Goal: Complete application form

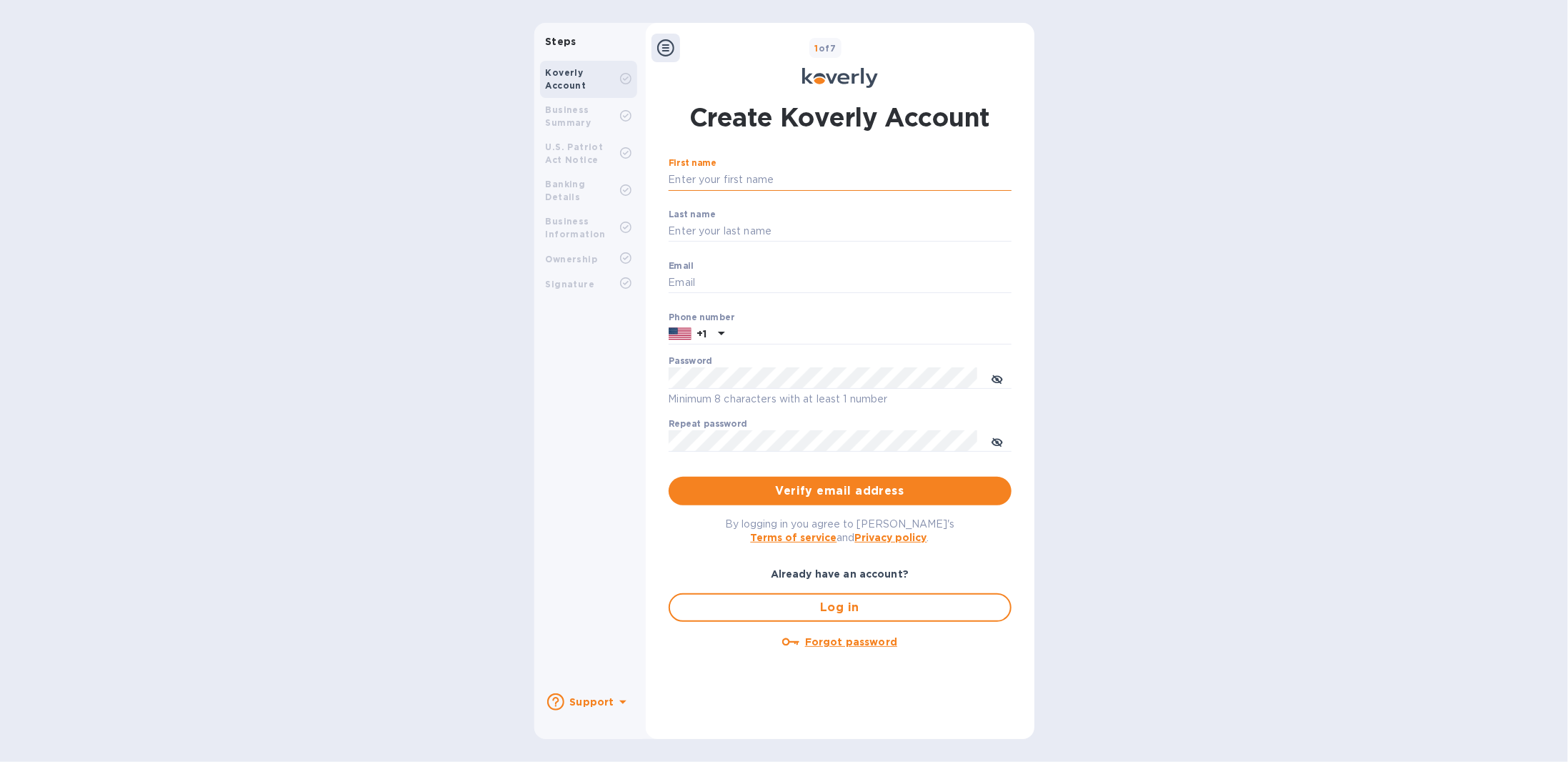
click at [728, 177] on input "First name" at bounding box center [839, 180] width 343 height 21
type input "[PERSON_NAME]"
type input "[EMAIL_ADDRESS][DOMAIN_NAME]"
type input "8454220071"
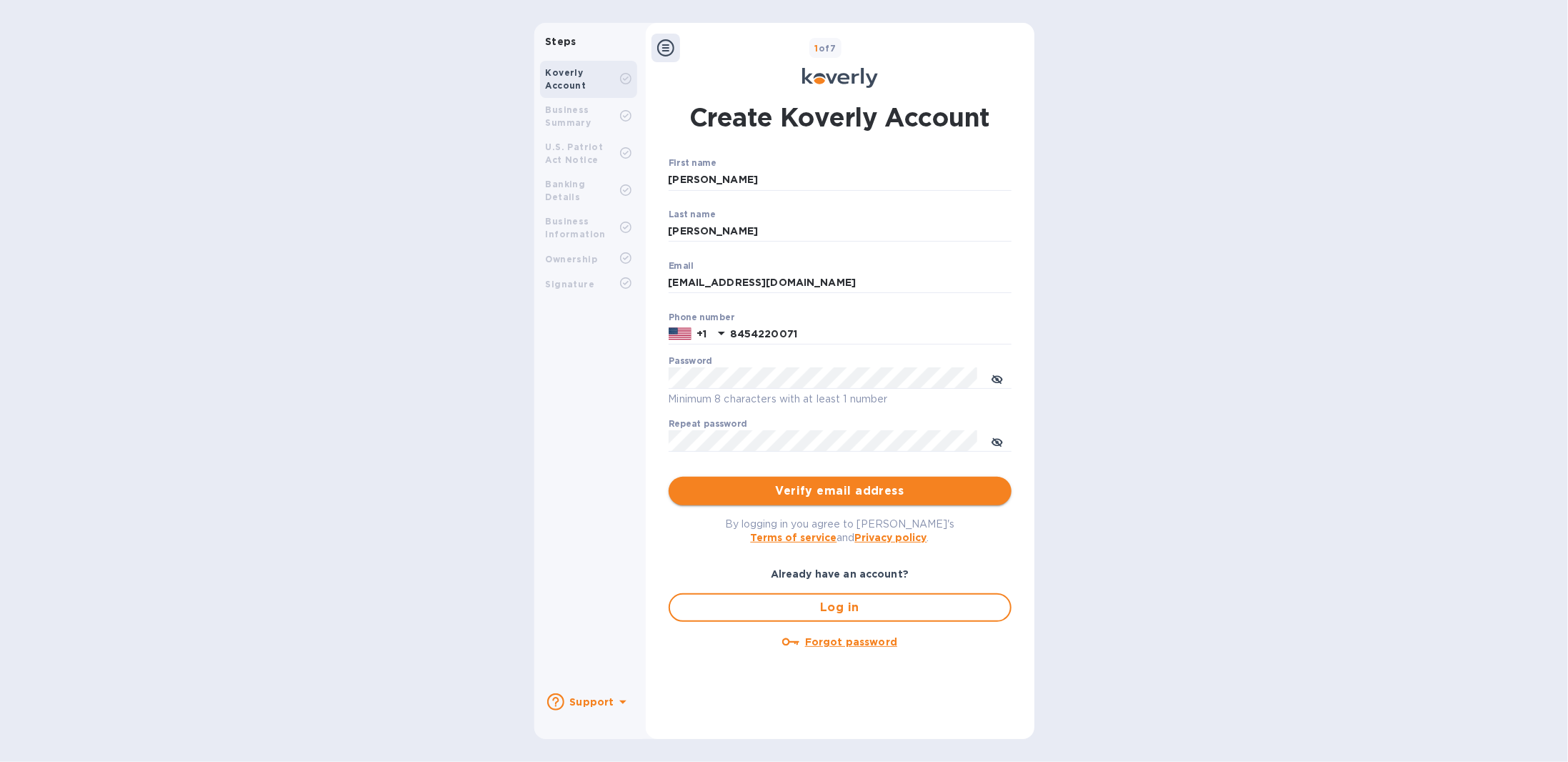
click at [767, 492] on button "Verify email address" at bounding box center [839, 491] width 343 height 28
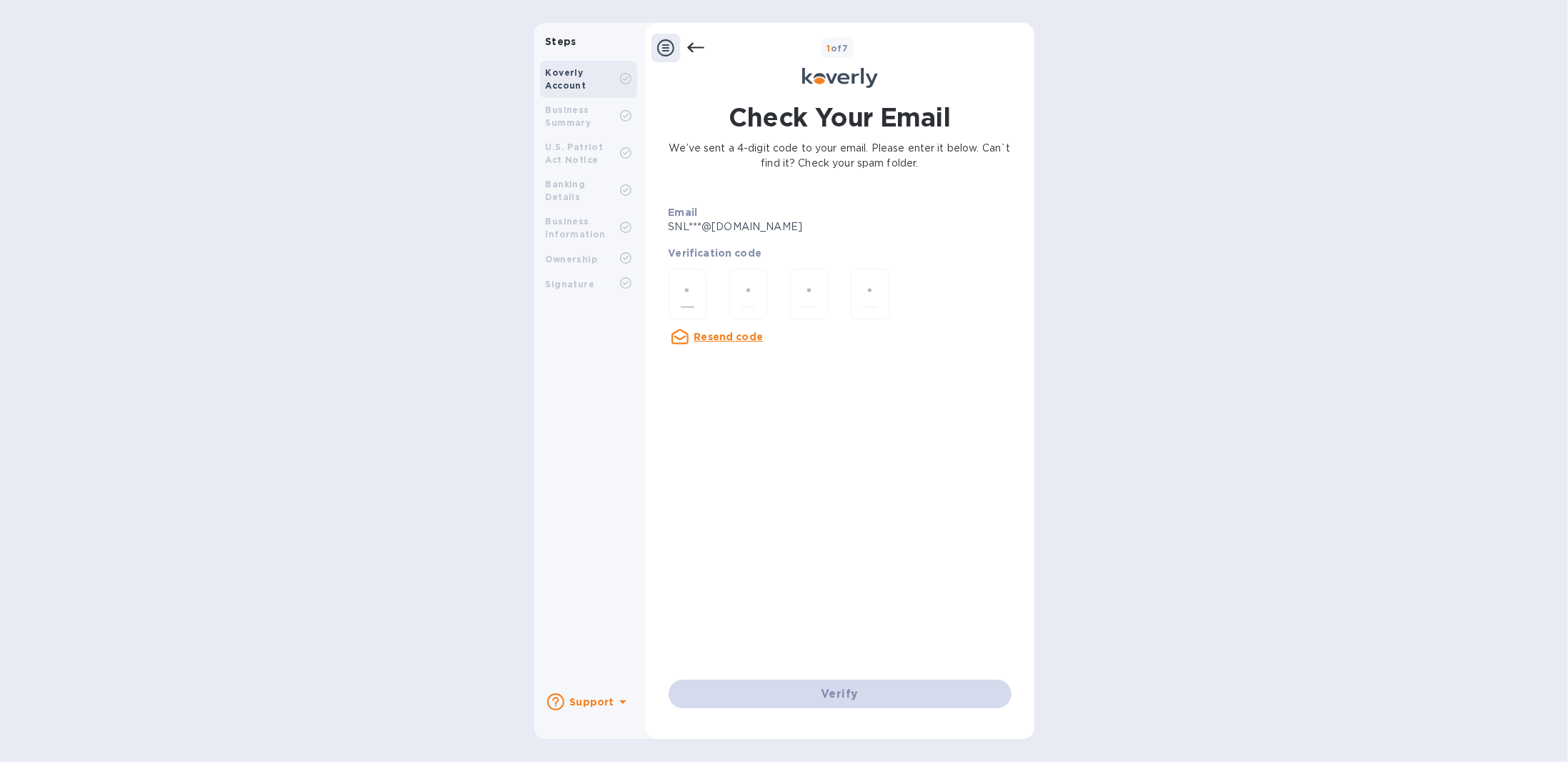
click at [696, 283] on div at bounding box center [687, 294] width 38 height 51
type input "4"
type input "0"
type input "7"
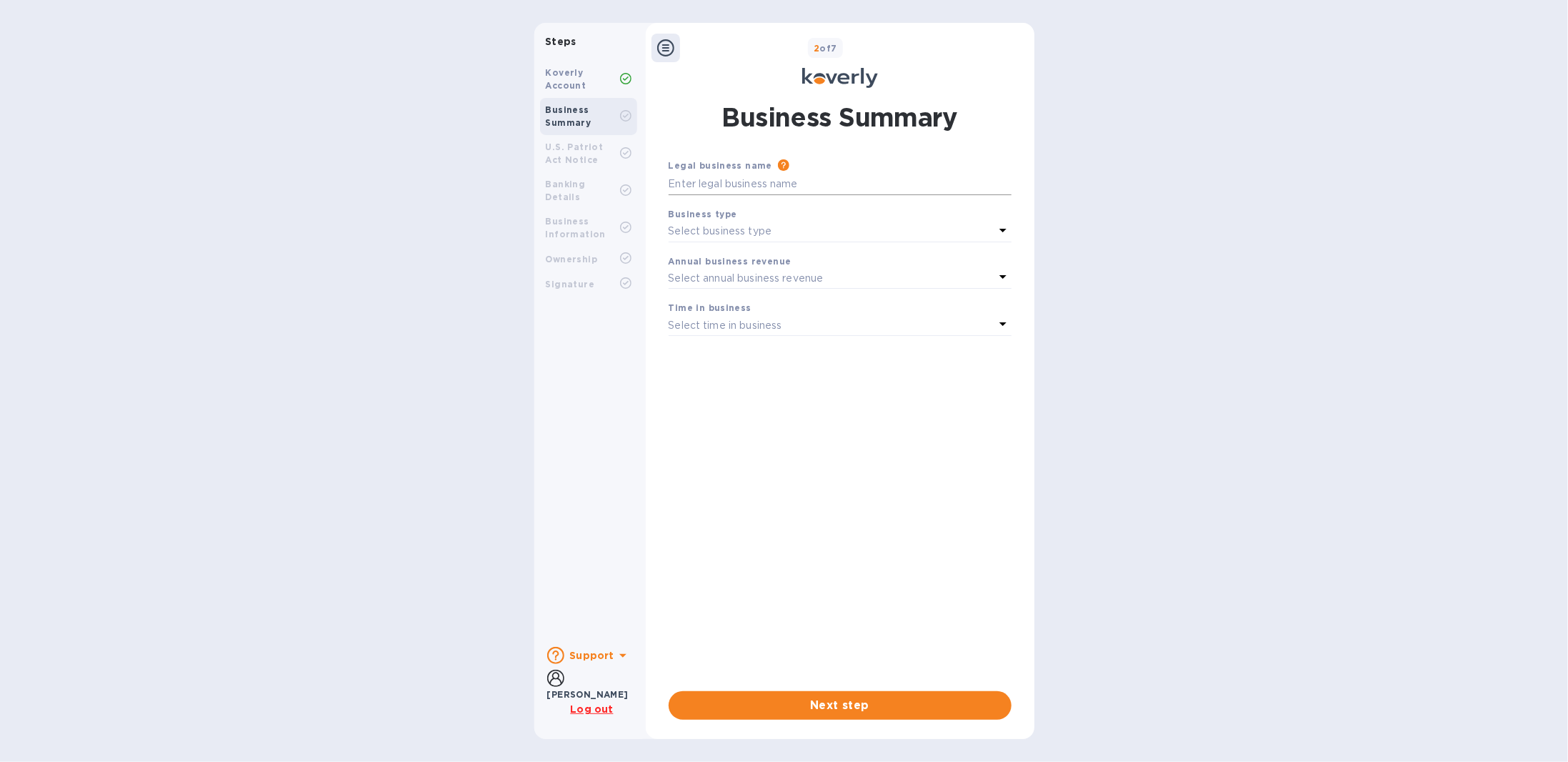
click at [719, 182] on input "text" at bounding box center [839, 184] width 343 height 21
type input "SNLP Group Inc"
click at [743, 240] on div "Select business type" at bounding box center [832, 231] width 326 height 20
click at [758, 342] on p "S Corporations" at bounding box center [834, 343] width 308 height 15
click at [727, 234] on b "S Corporations" at bounding box center [709, 230] width 81 height 11
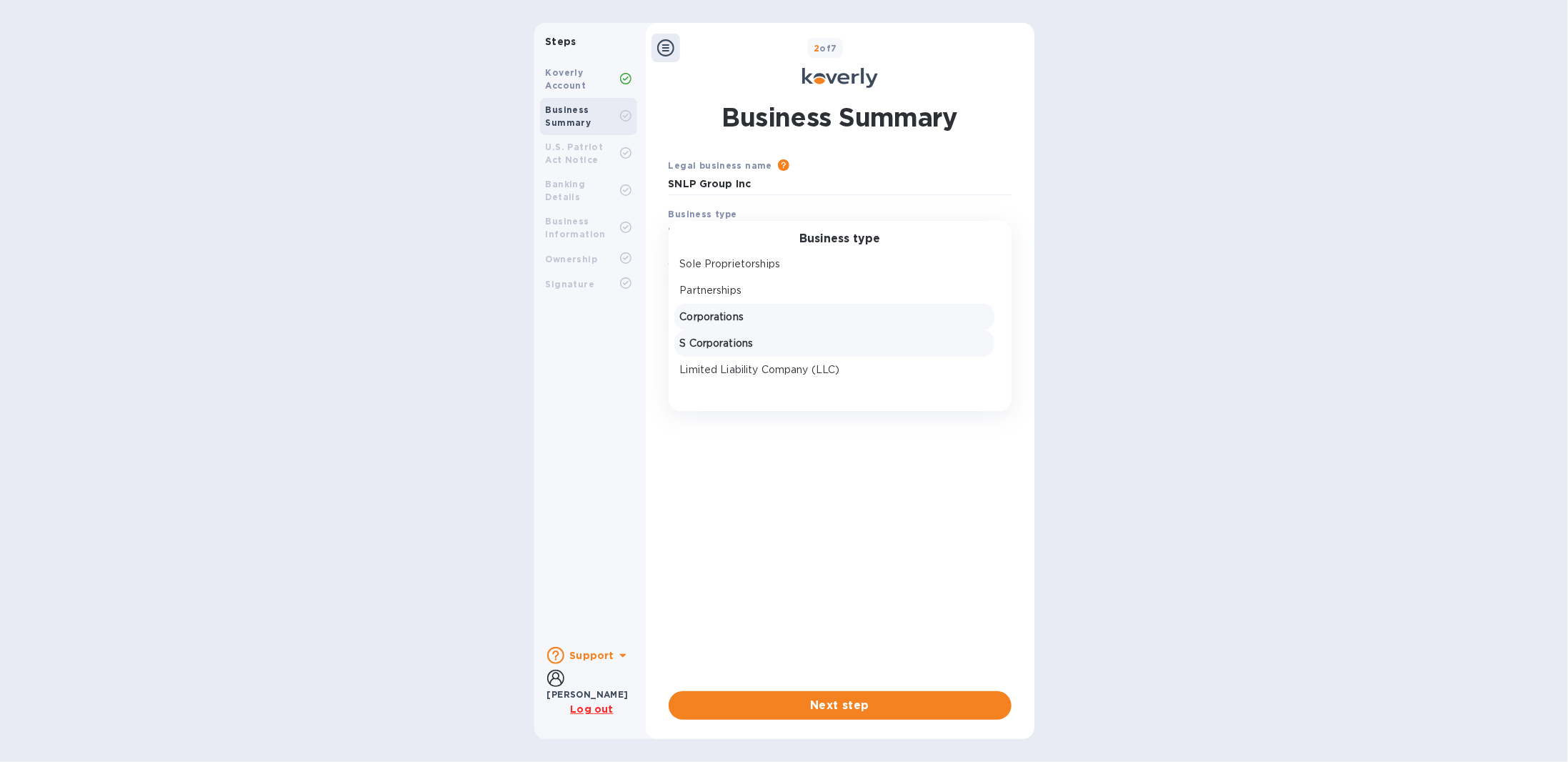
click at [741, 308] on div "Corporations" at bounding box center [834, 317] width 314 height 21
click at [751, 281] on p "Select annual business revenue" at bounding box center [746, 277] width 155 height 15
click at [784, 316] on p "Under $500,000 per year" at bounding box center [834, 311] width 308 height 15
click at [748, 325] on p "Select time in business" at bounding box center [725, 325] width 114 height 15
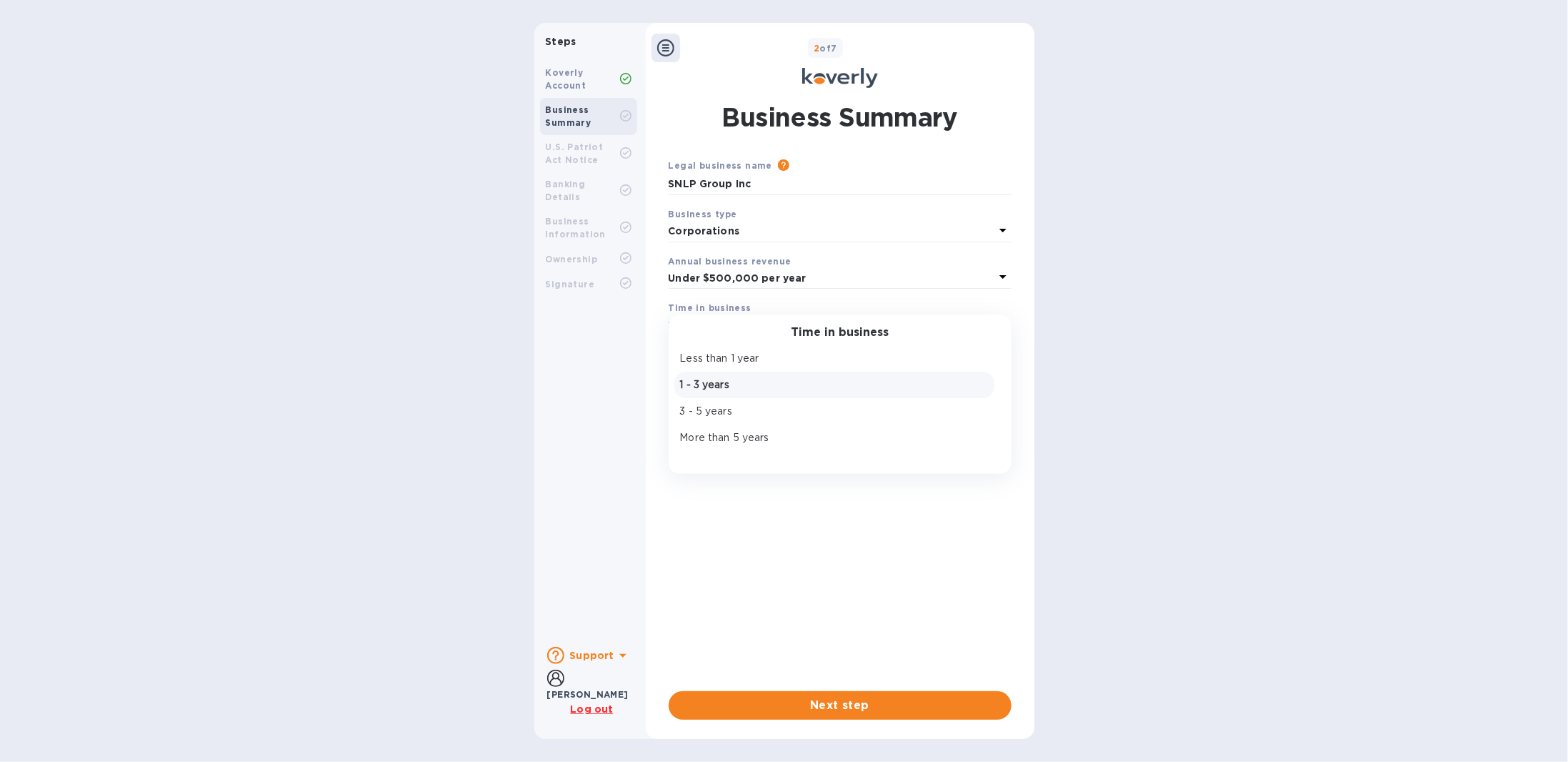
click at [728, 391] on p "1 - 3 years" at bounding box center [834, 384] width 308 height 15
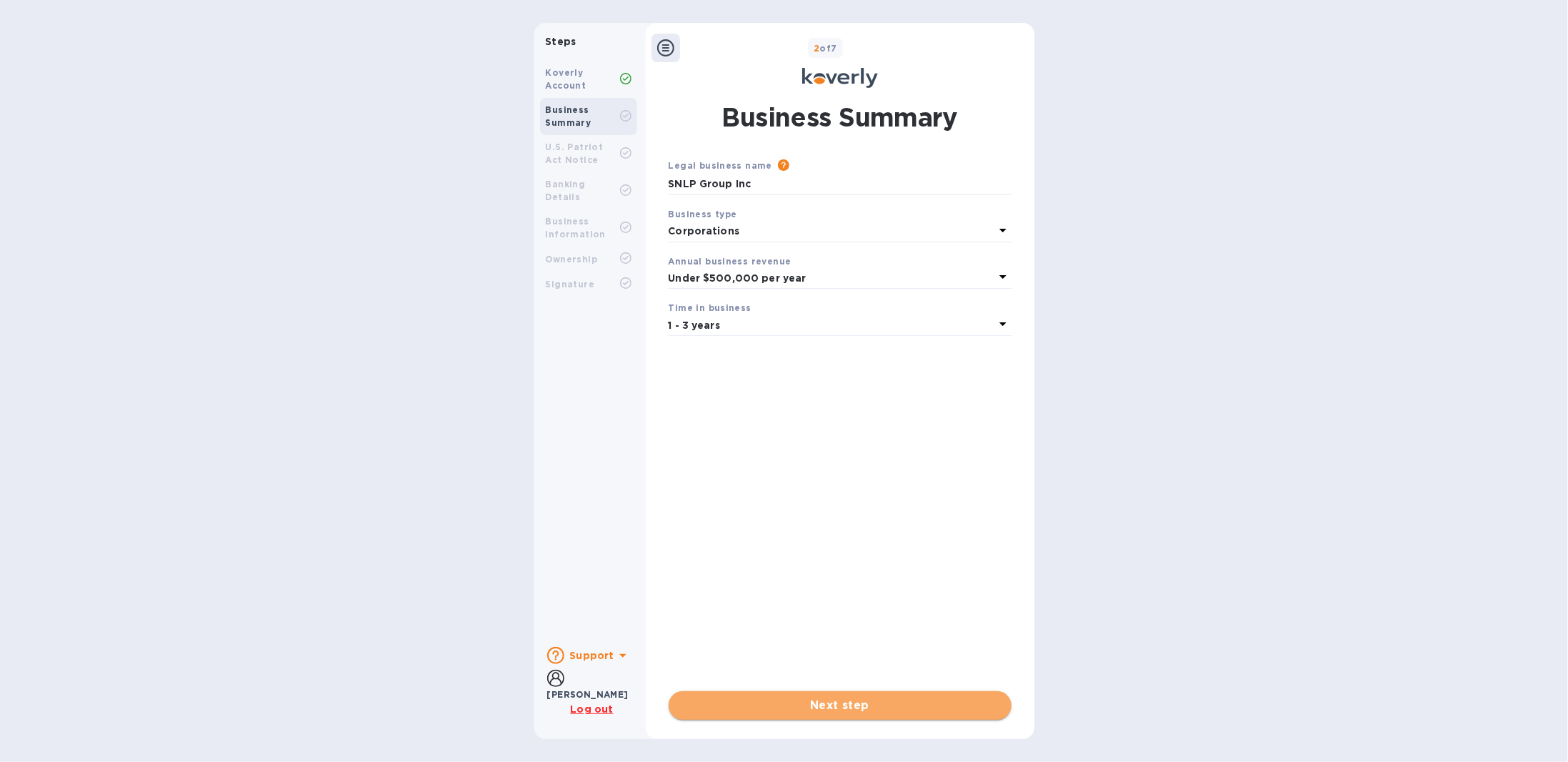
click at [779, 492] on span "Next step" at bounding box center [839, 705] width 320 height 17
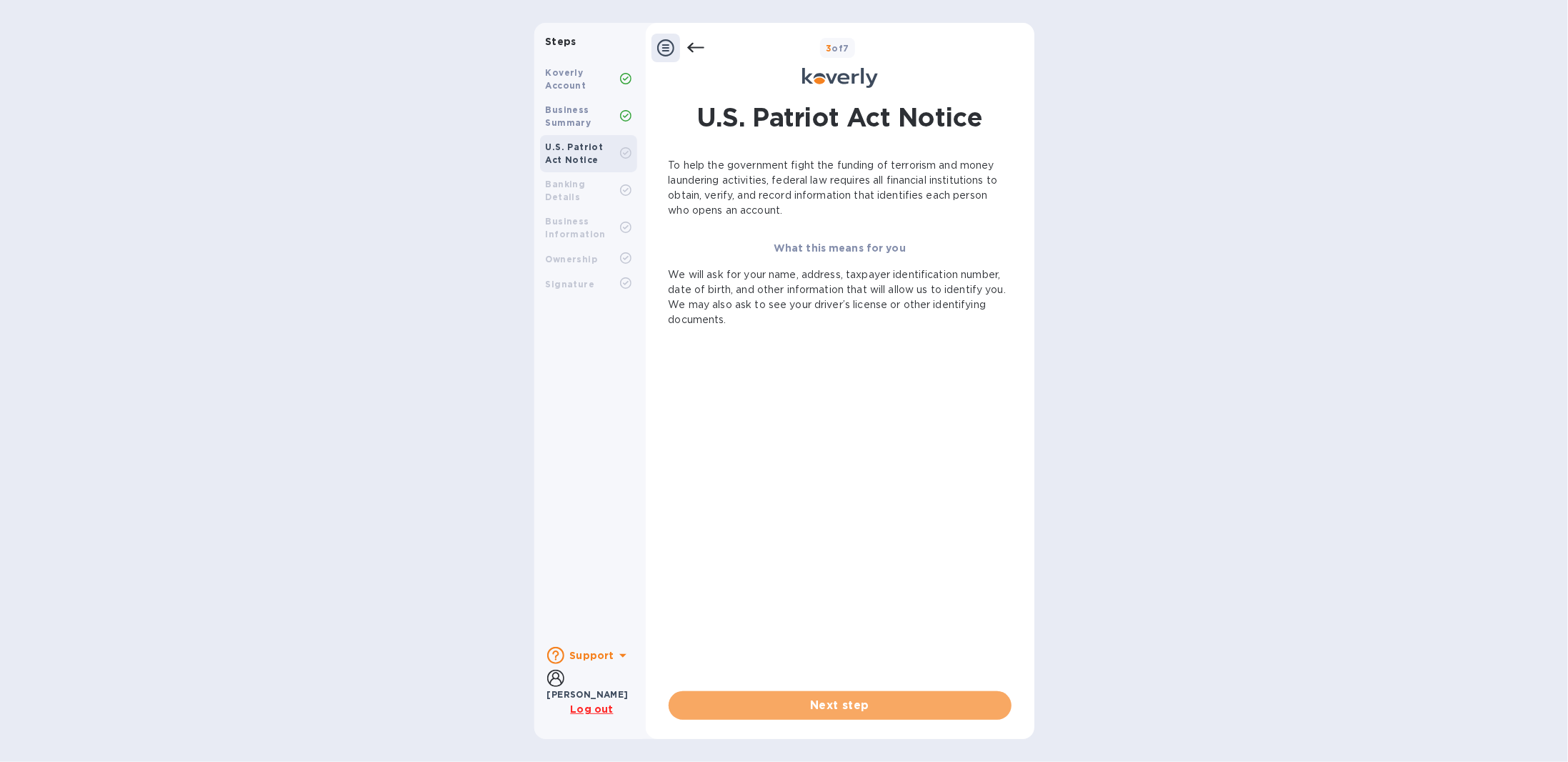
click at [779, 492] on span "Next step" at bounding box center [839, 705] width 320 height 17
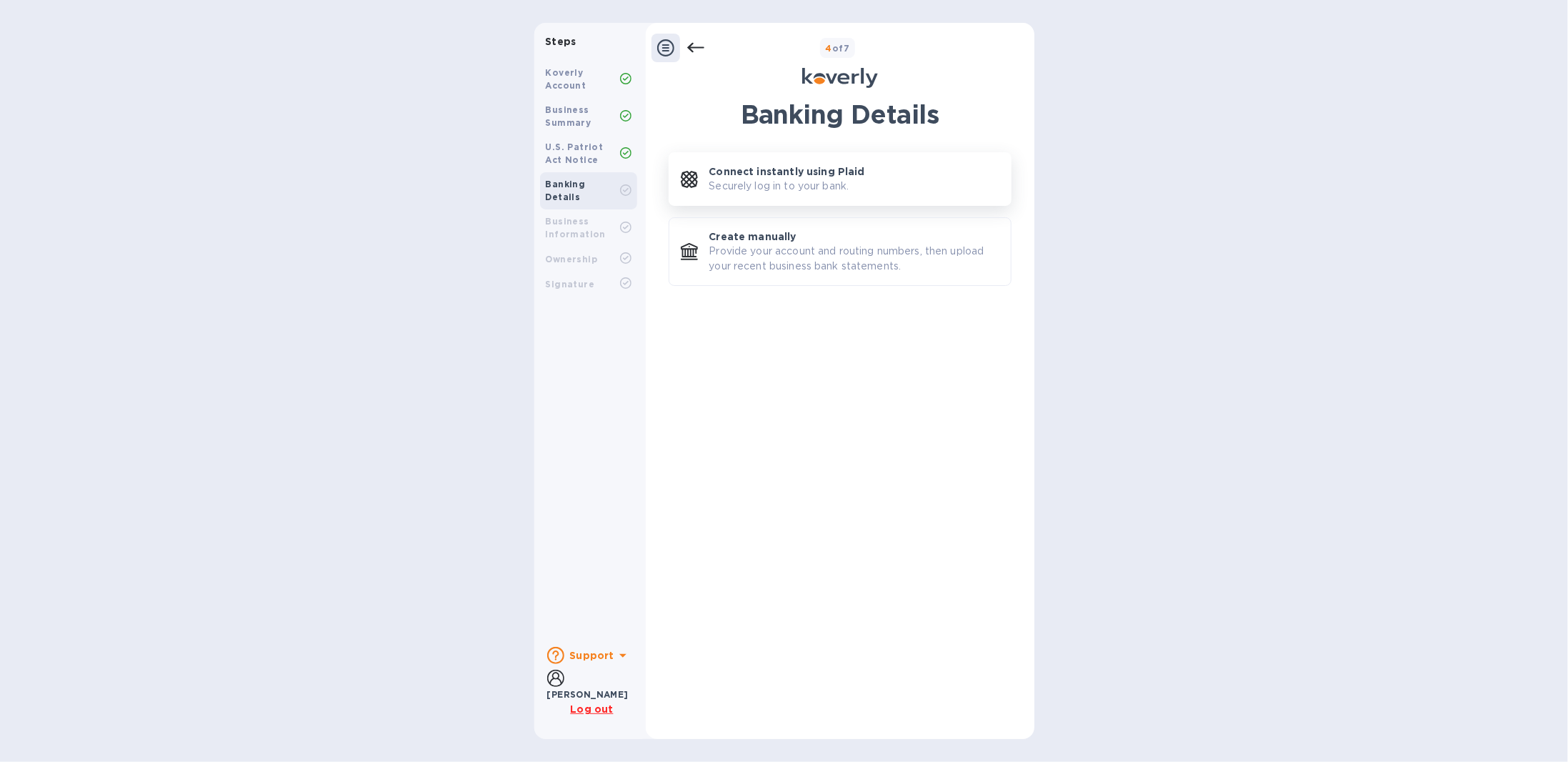
click at [766, 188] on p "Securely log in to your bank." at bounding box center [779, 186] width 140 height 15
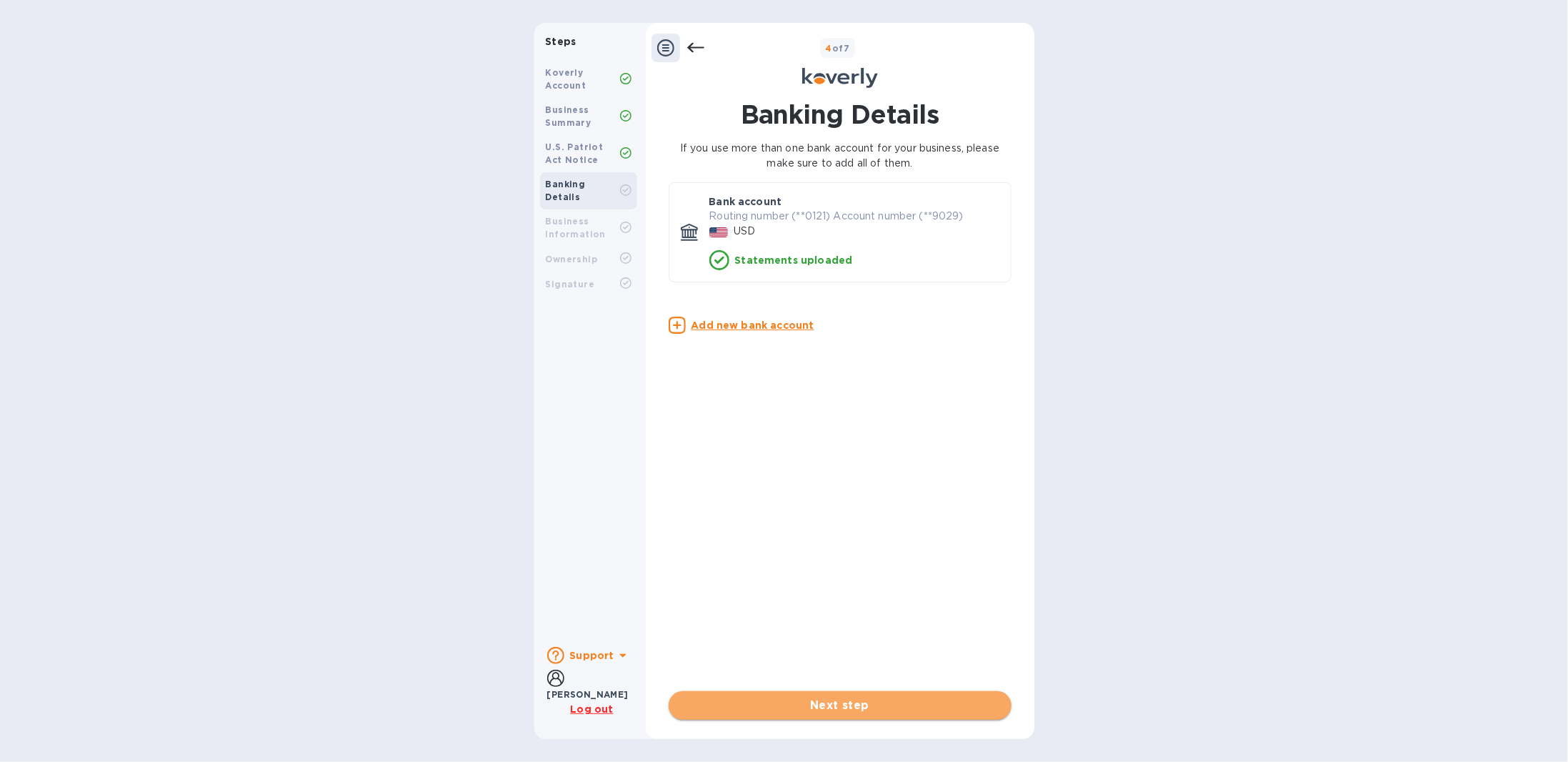
click at [843, 492] on span "Next step" at bounding box center [839, 705] width 320 height 17
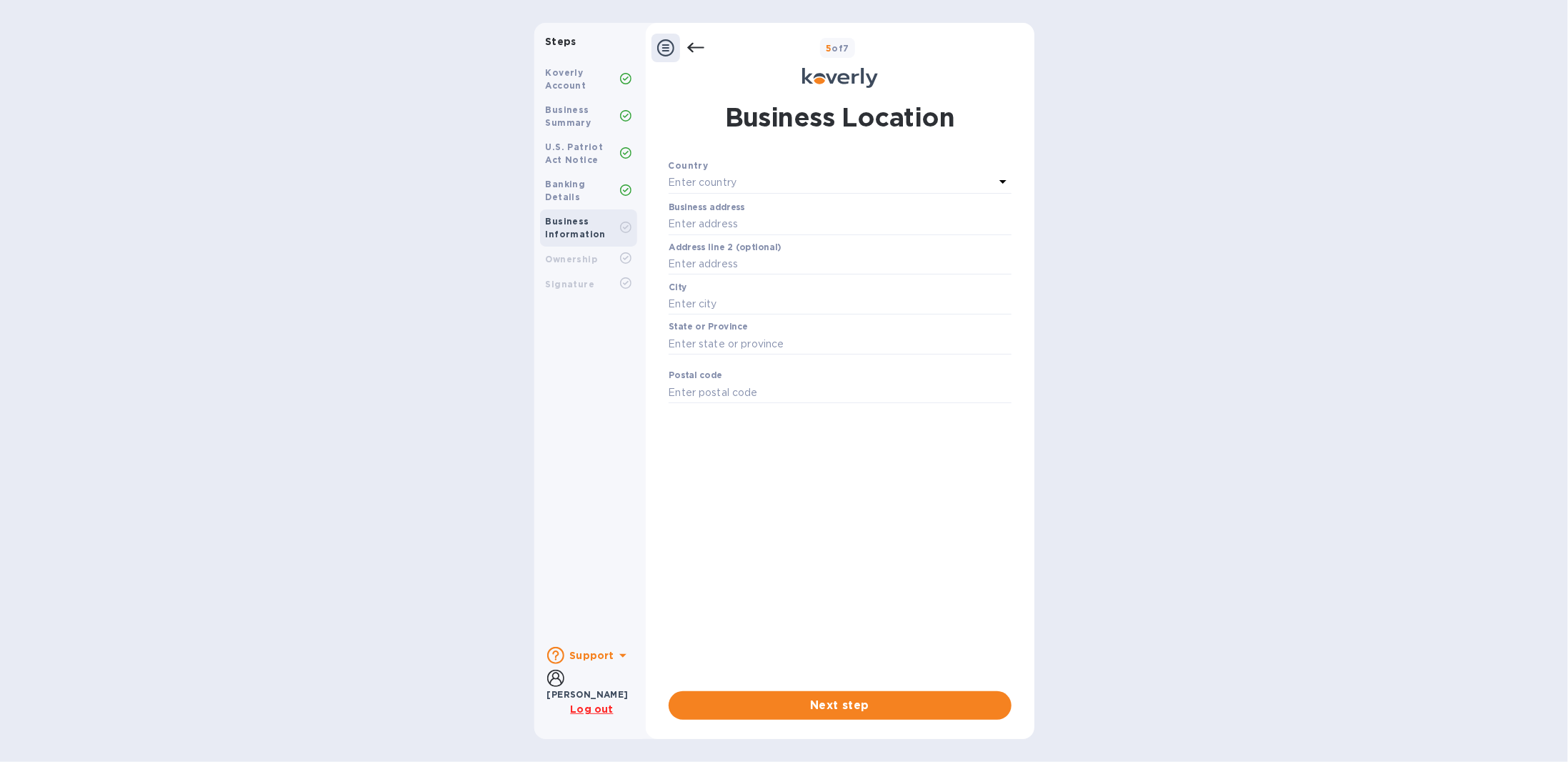
click at [766, 188] on div "Enter country" at bounding box center [832, 182] width 326 height 20
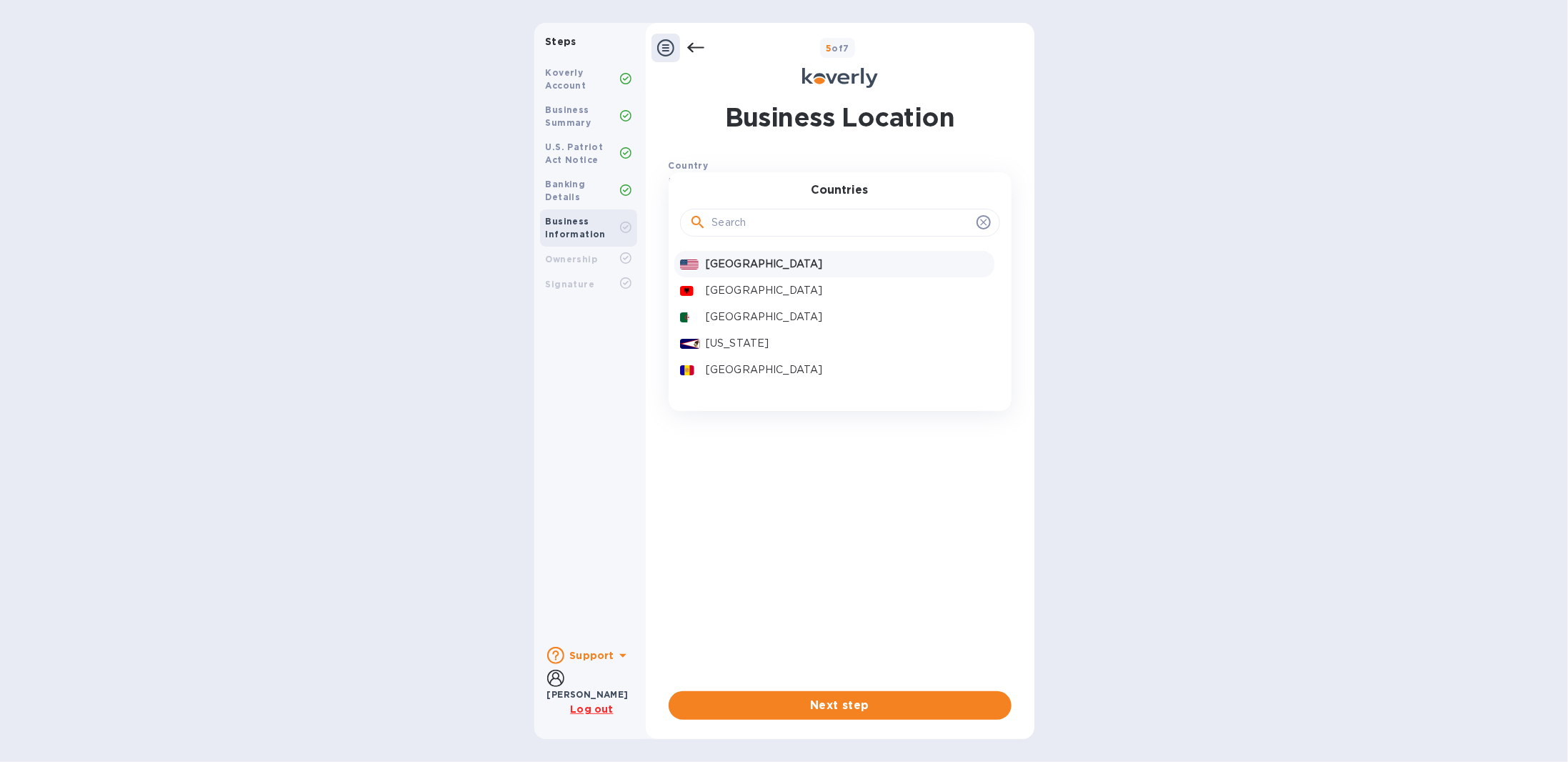
click at [751, 270] on p "[GEOGRAPHIC_DATA]" at bounding box center [847, 263] width 282 height 15
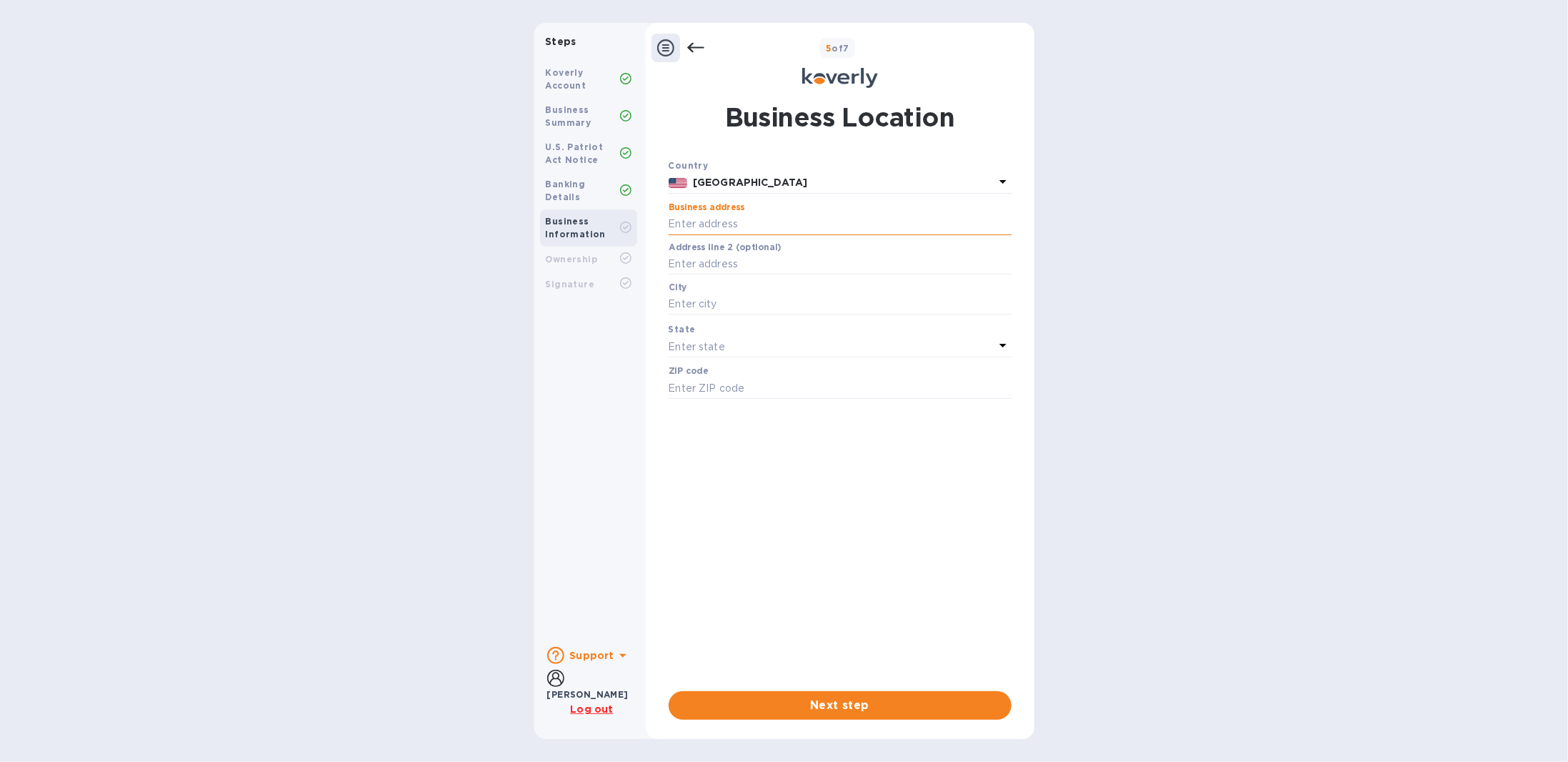
click at [721, 228] on input "text" at bounding box center [839, 225] width 343 height 21
type input "[STREET_ADDRESS][PERSON_NAME]"
type input "Monsey"
type input "10952"
click at [724, 344] on div "Enter state" at bounding box center [832, 346] width 326 height 20
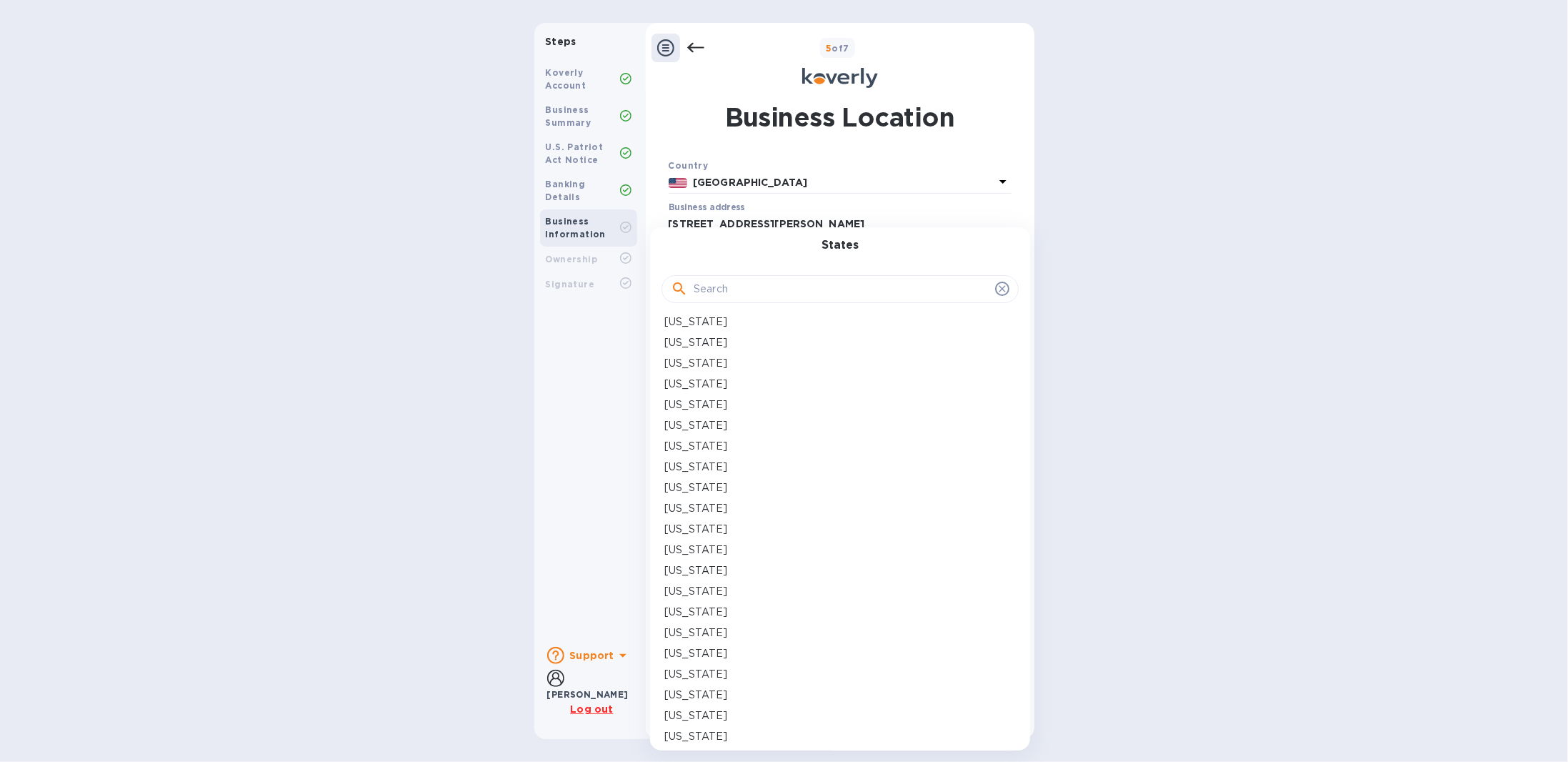
scroll to position [500, 0]
click at [716, 492] on div "[US_STATE]" at bounding box center [839, 567] width 351 height 15
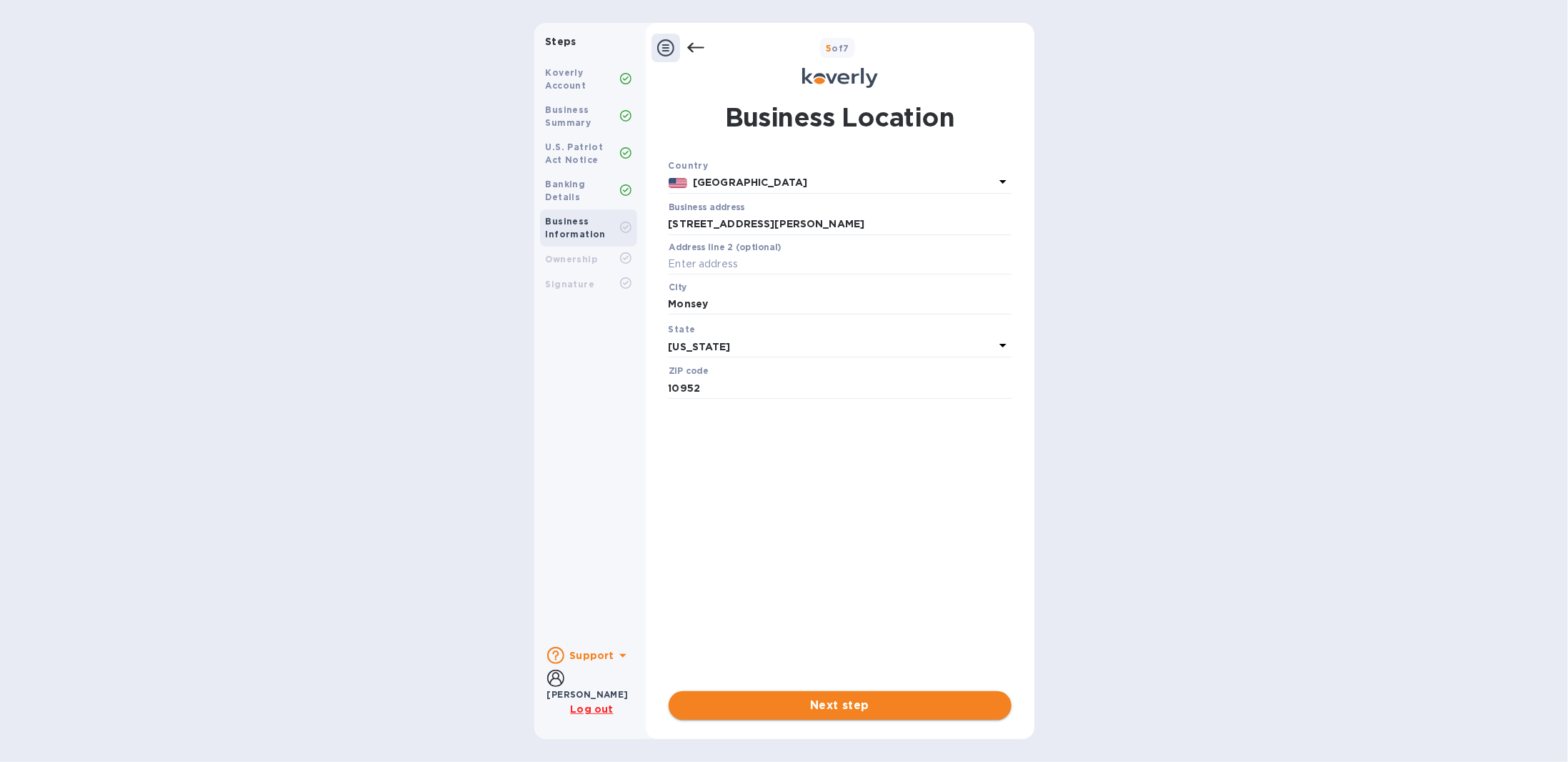
click at [792, 492] on span "Next step" at bounding box center [839, 705] width 320 height 17
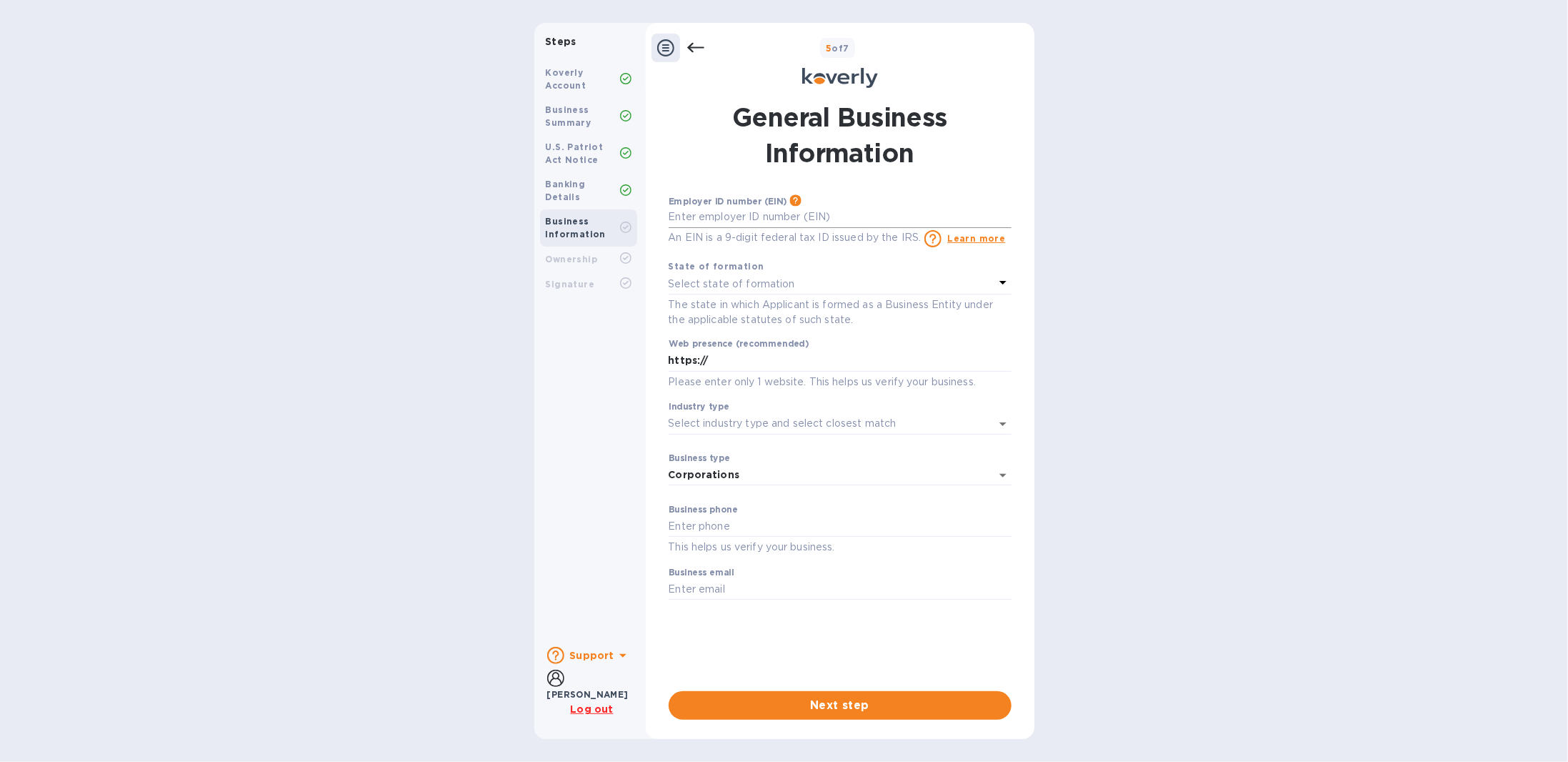
click at [706, 217] on input "text" at bounding box center [839, 217] width 343 height 21
click at [679, 215] on input "text" at bounding box center [839, 217] width 343 height 21
click at [727, 217] on input "***92" at bounding box center [839, 217] width 343 height 21
click at [728, 289] on p "Select state of formation" at bounding box center [732, 284] width 127 height 15
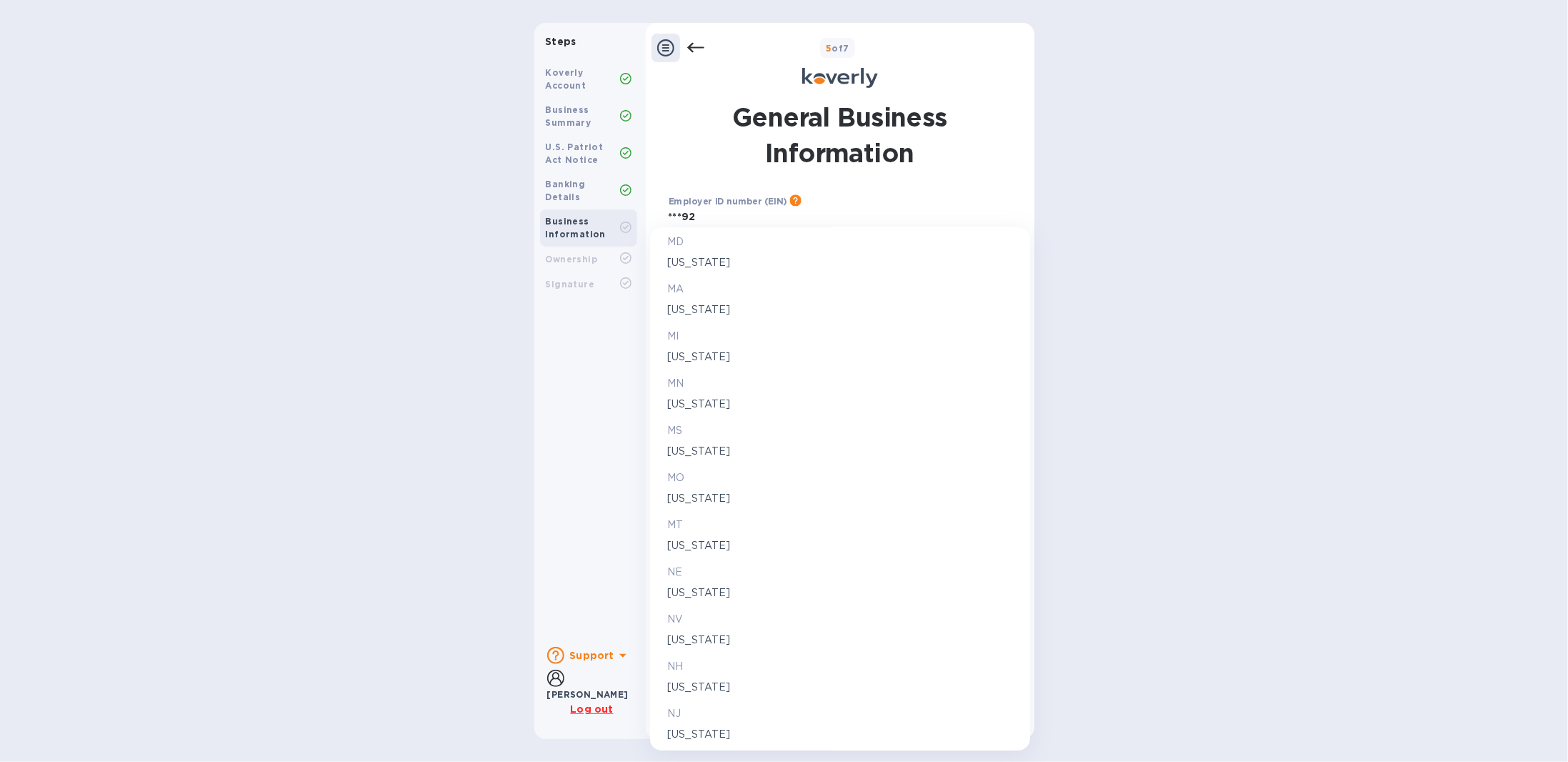
scroll to position [1715, 0]
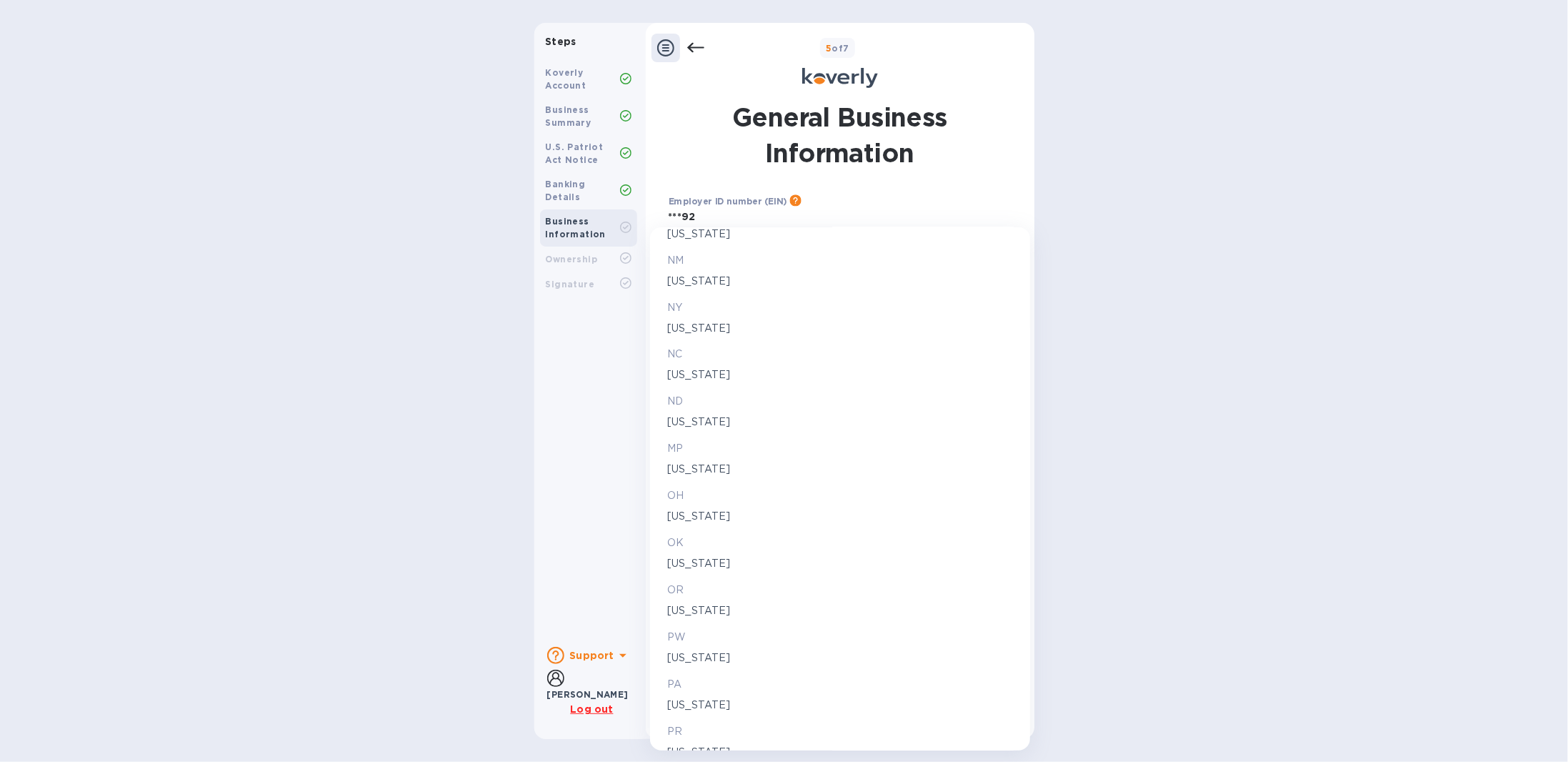
click at [691, 329] on p "[US_STATE]" at bounding box center [840, 328] width 346 height 15
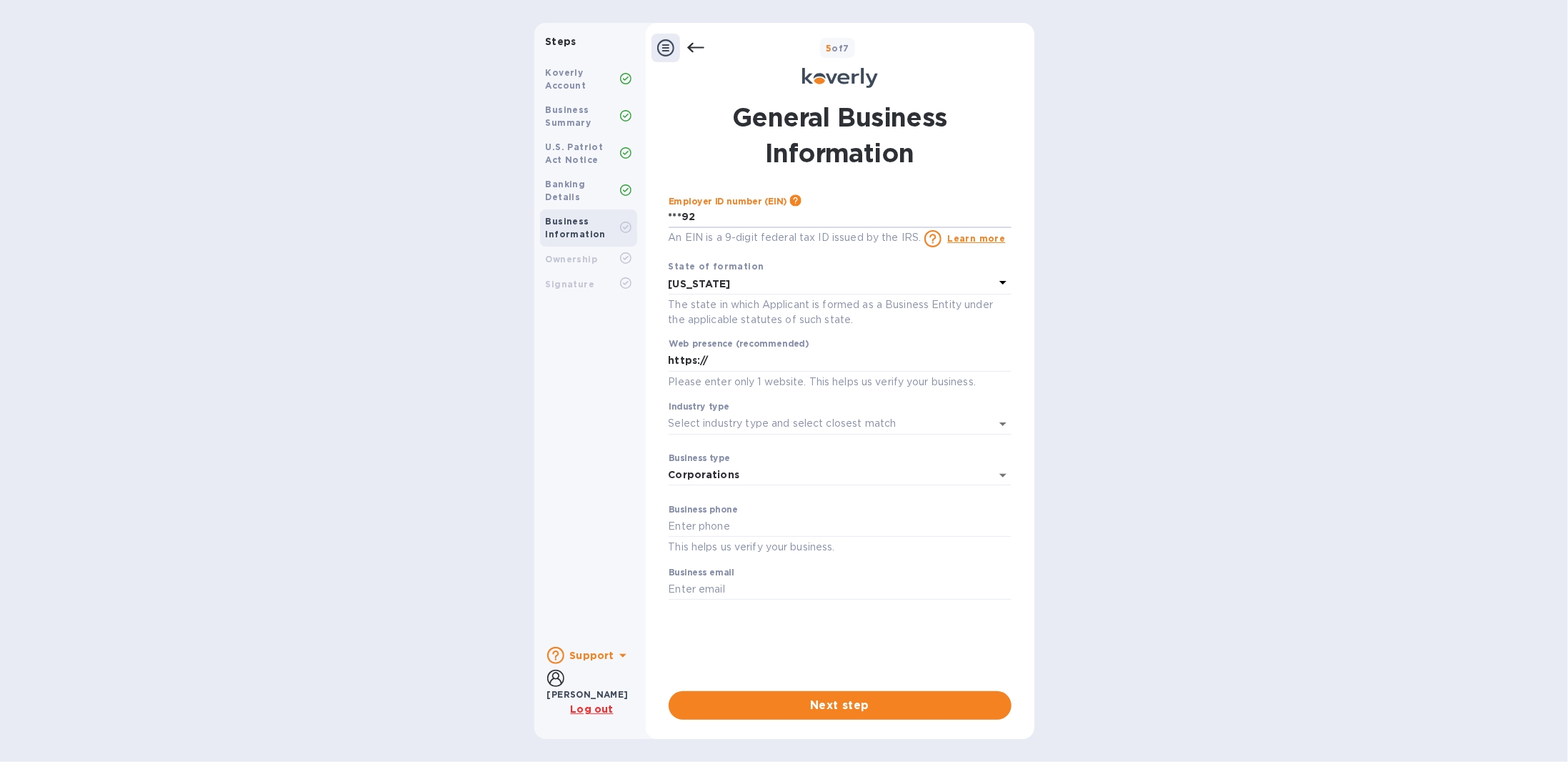
drag, startPoint x: 721, startPoint y: 222, endPoint x: 555, endPoint y: 231, distance: 166.2
click at [555, 231] on div "Steps Koverly Account Business Summary U.S. Patriot Act Notice Banking Details …" at bounding box center [785, 381] width 500 height 716
type input "***92"
click at [743, 429] on input "Industry type" at bounding box center [820, 424] width 303 height 21
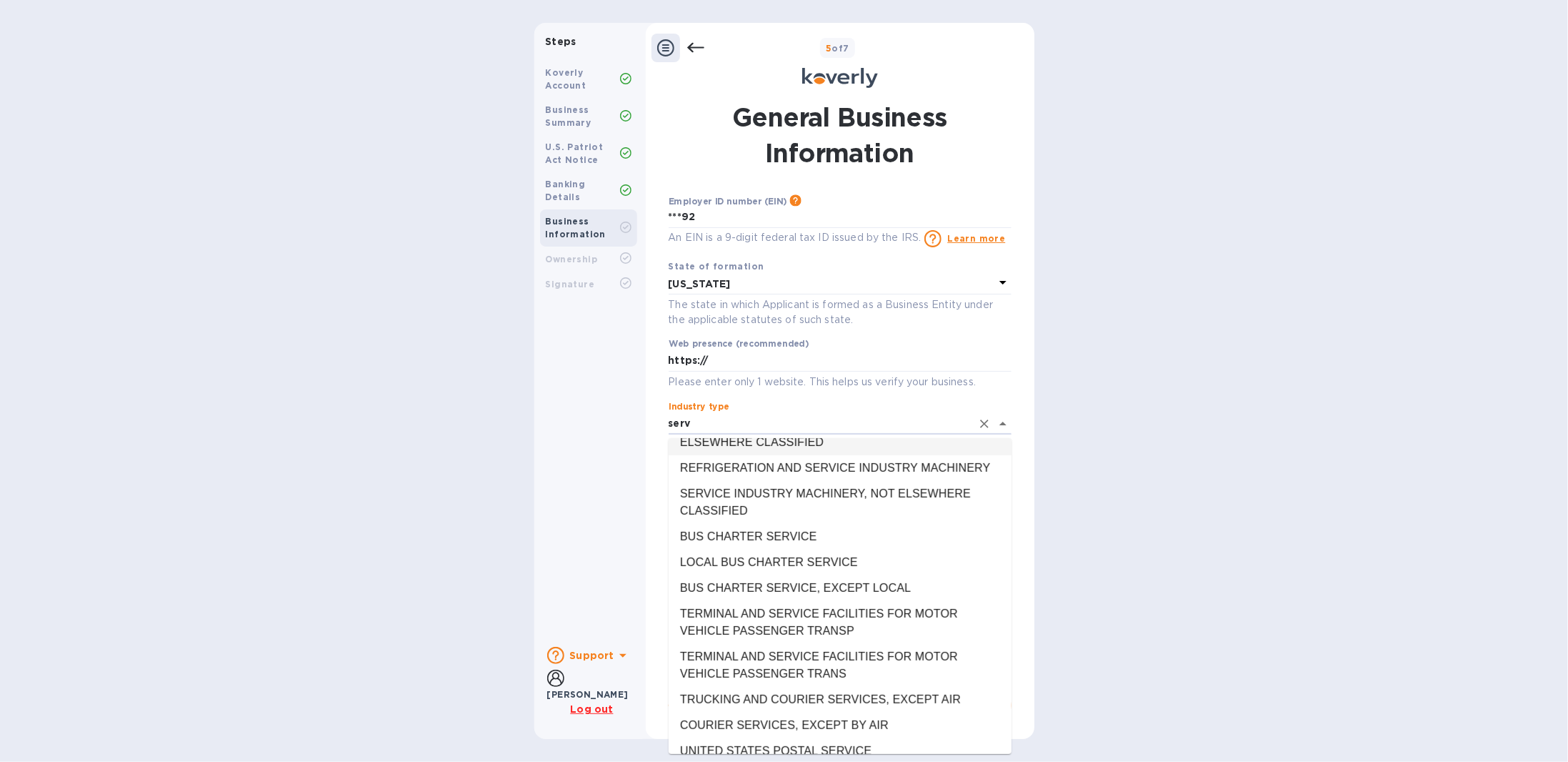
scroll to position [1072, 0]
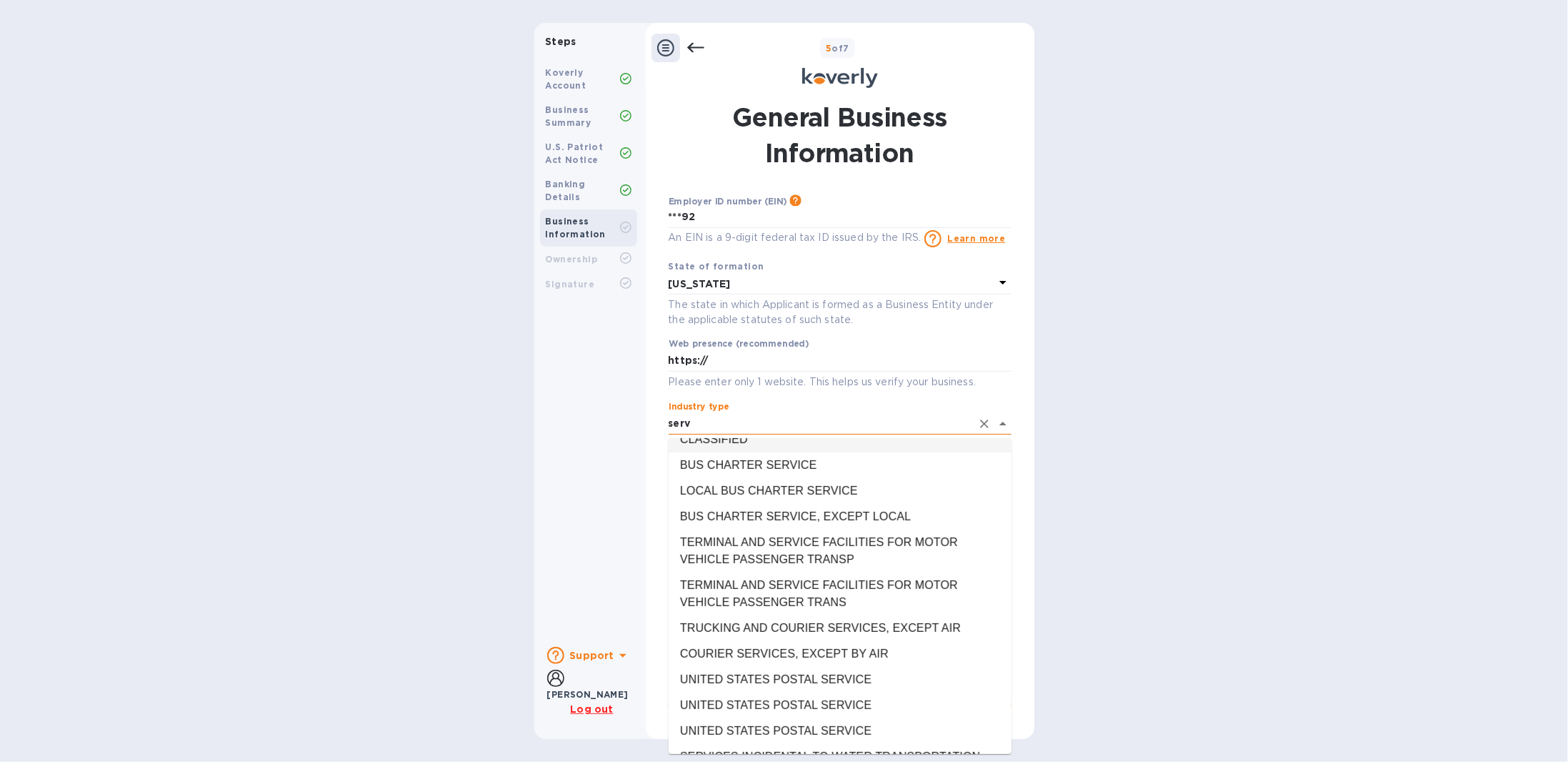
click at [699, 425] on input "serv" at bounding box center [820, 424] width 303 height 21
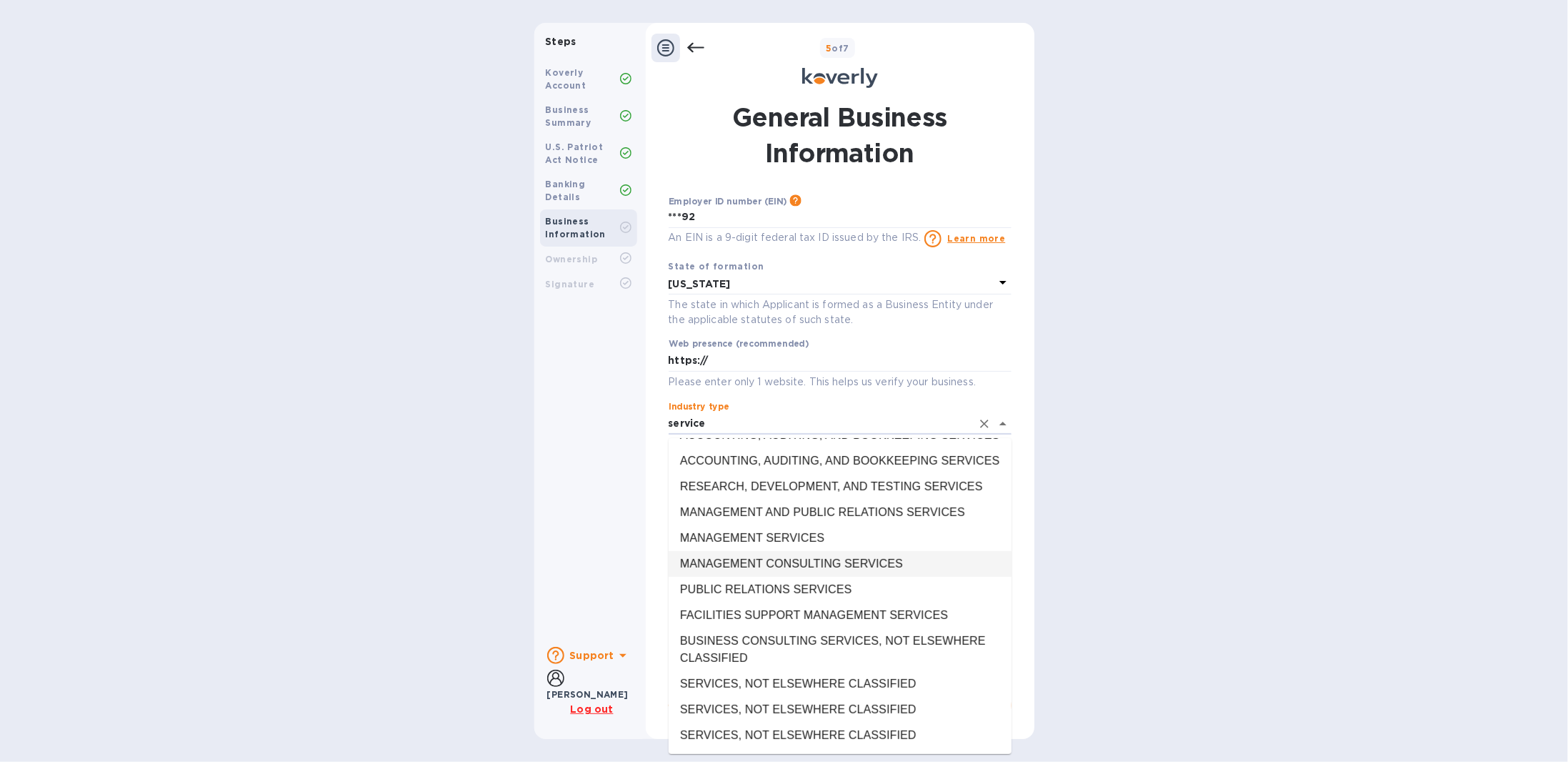
scroll to position [4443, 0]
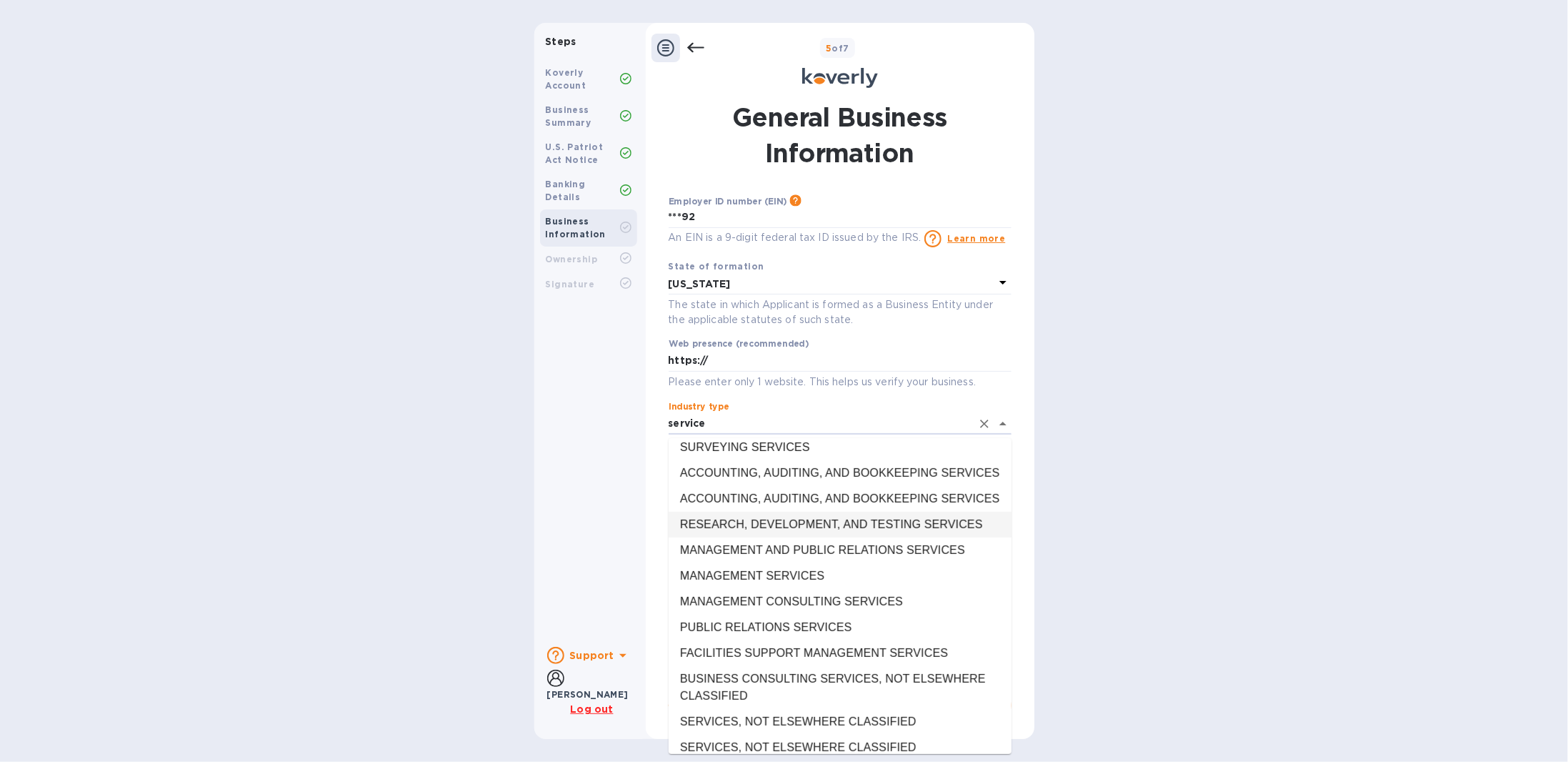
click at [808, 492] on li "RESEARCH, DEVELOPMENT, AND TESTING SERVICES" at bounding box center [839, 524] width 343 height 26
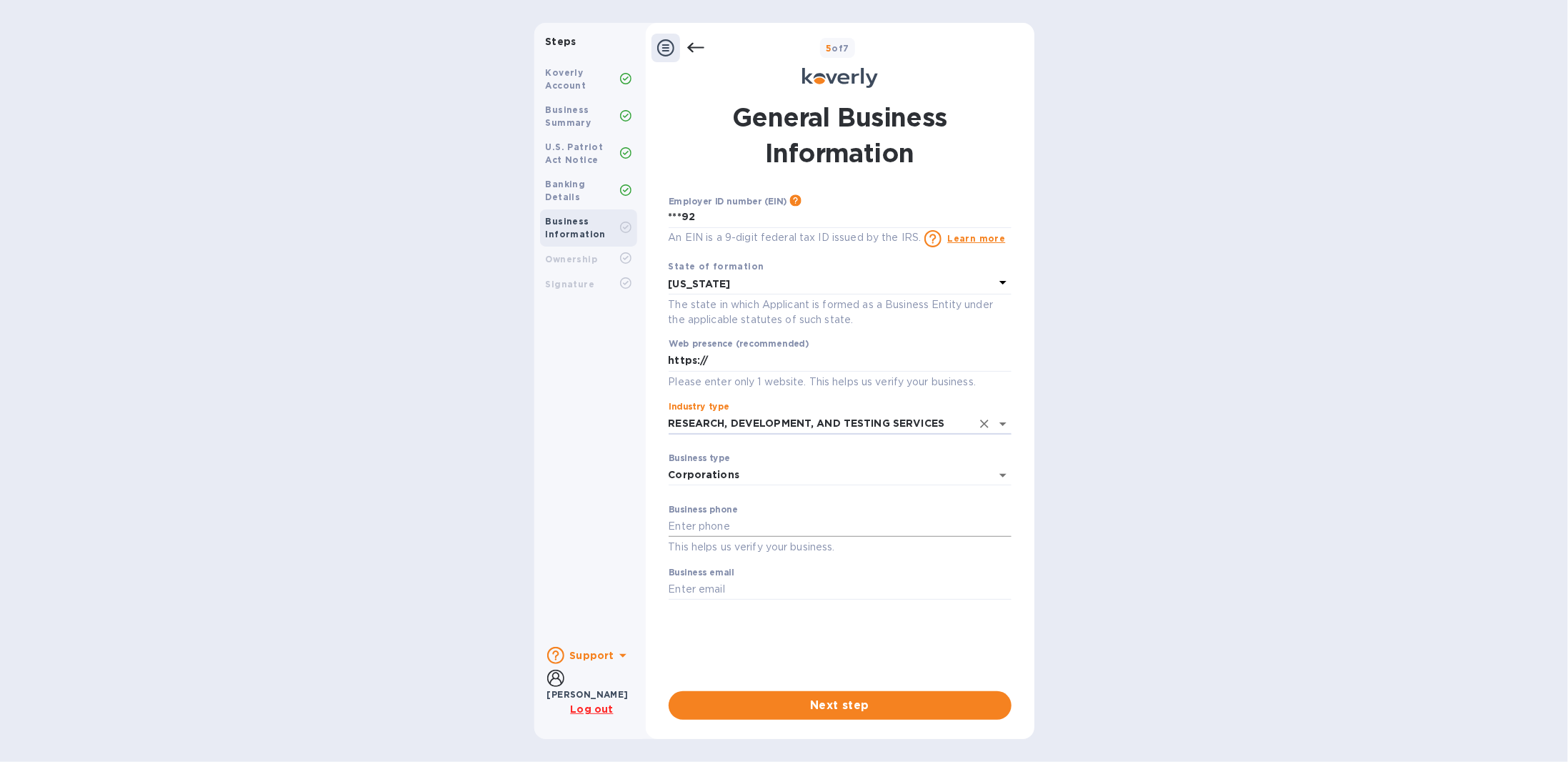
type input "RESEARCH, DEVELOPMENT, AND TESTING SERVICES"
click at [733, 492] on input "text" at bounding box center [839, 527] width 343 height 21
type input "8454220071"
drag, startPoint x: 838, startPoint y: 581, endPoint x: 482, endPoint y: 610, distance: 357.2
click at [482, 492] on div "Steps Koverly Account Business Summary U.S. Patriot Act Notice Banking Details …" at bounding box center [784, 381] width 1568 height 716
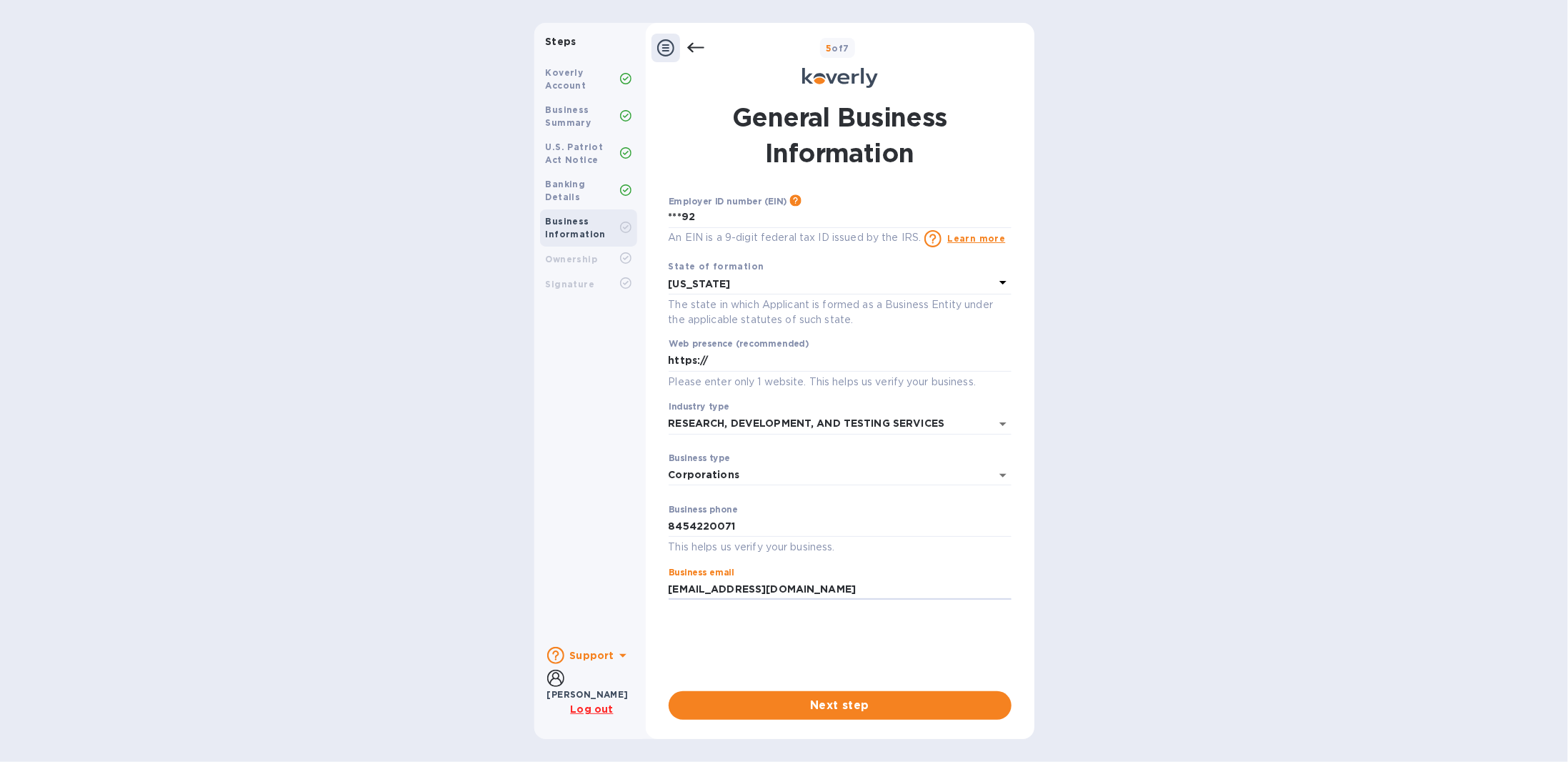
type input "[EMAIL_ADDRESS][DOMAIN_NAME]"
click at [696, 492] on span "Next step" at bounding box center [839, 705] width 320 height 17
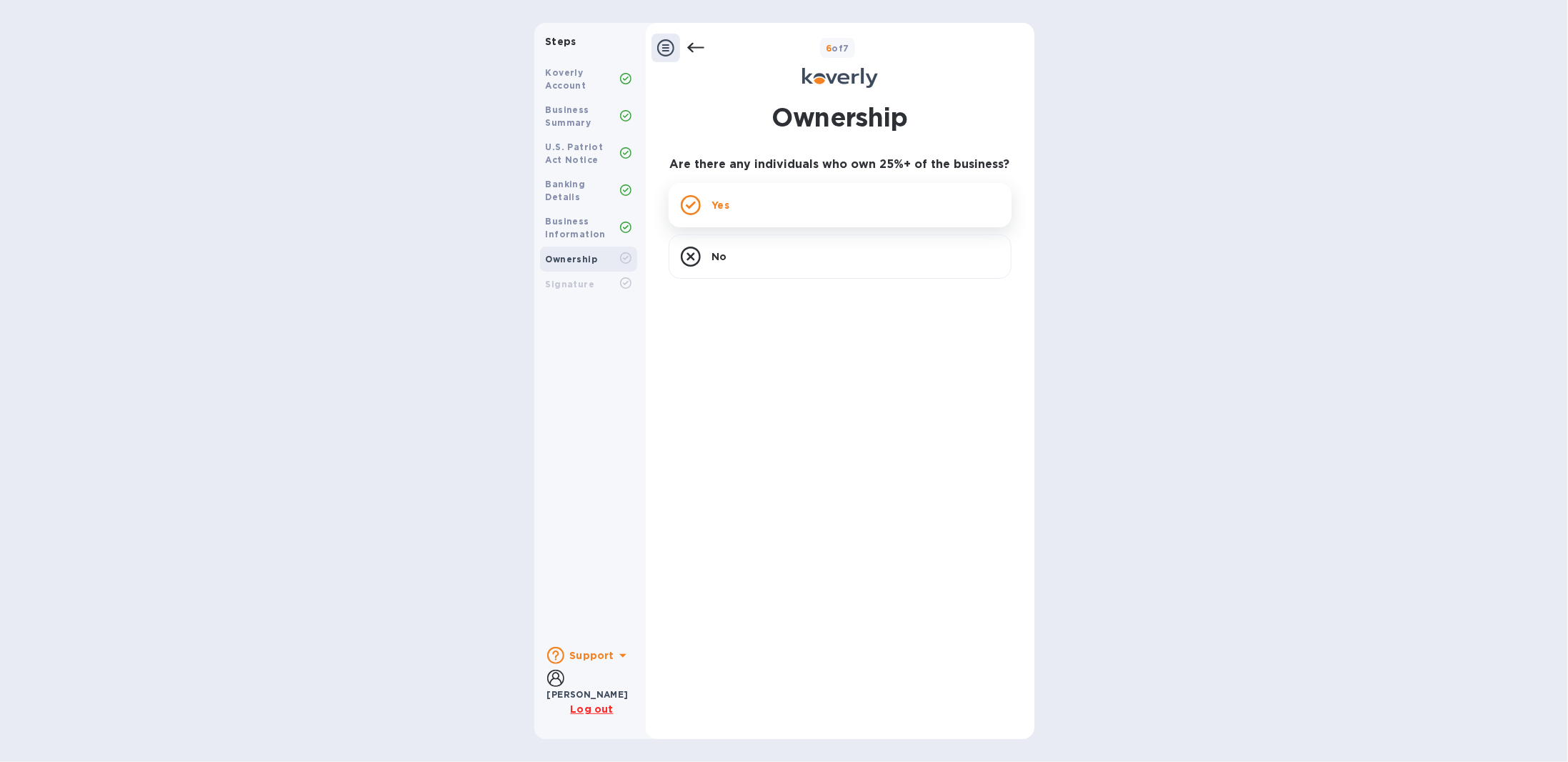
click at [784, 203] on div "Yes" at bounding box center [839, 205] width 343 height 44
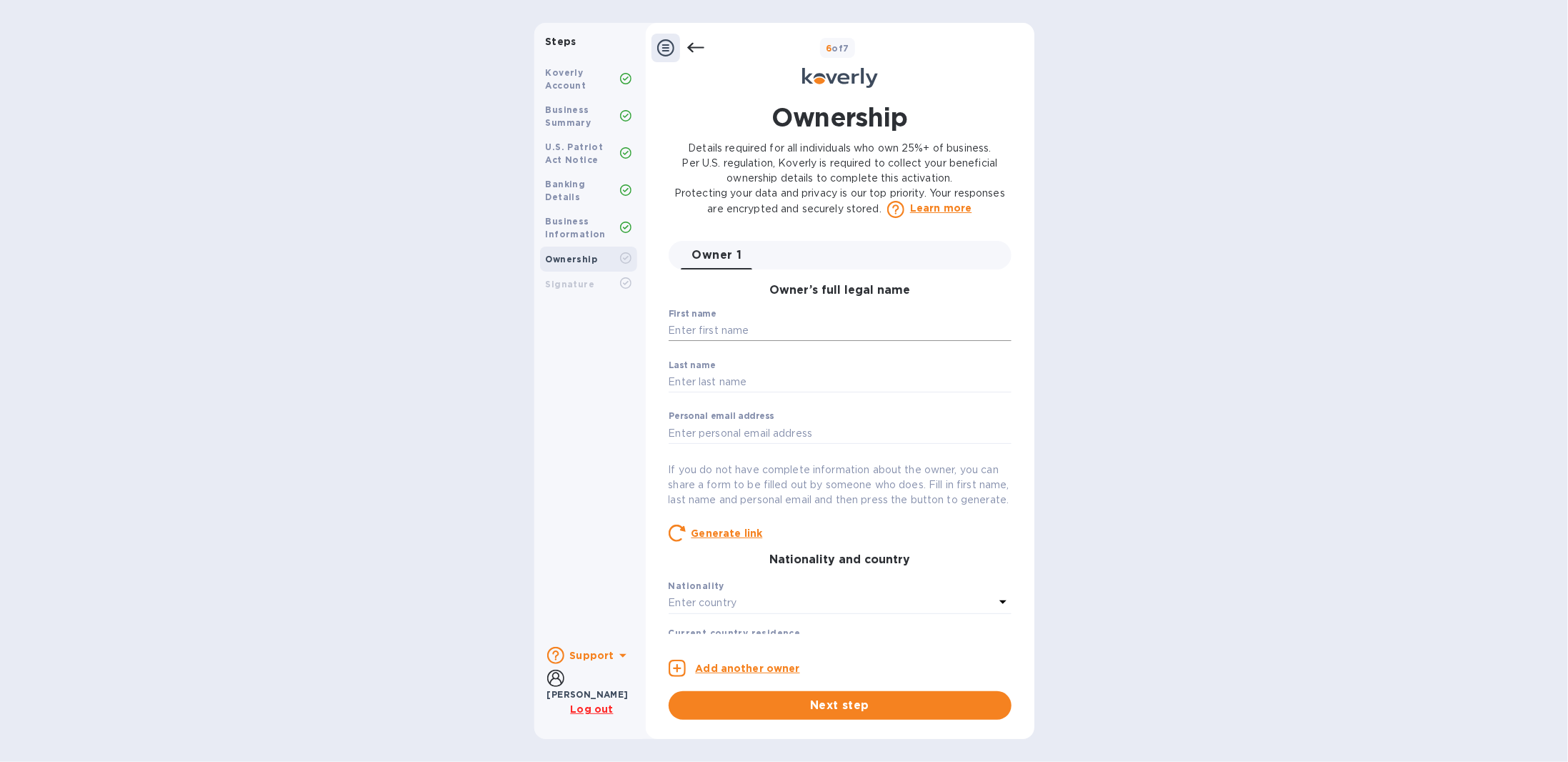
click at [739, 327] on input "text" at bounding box center [839, 330] width 343 height 21
type input "[PERSON_NAME]"
type input "[EMAIL_ADDRESS][DOMAIN_NAME]"
type input "[STREET_ADDRESS][PERSON_NAME]"
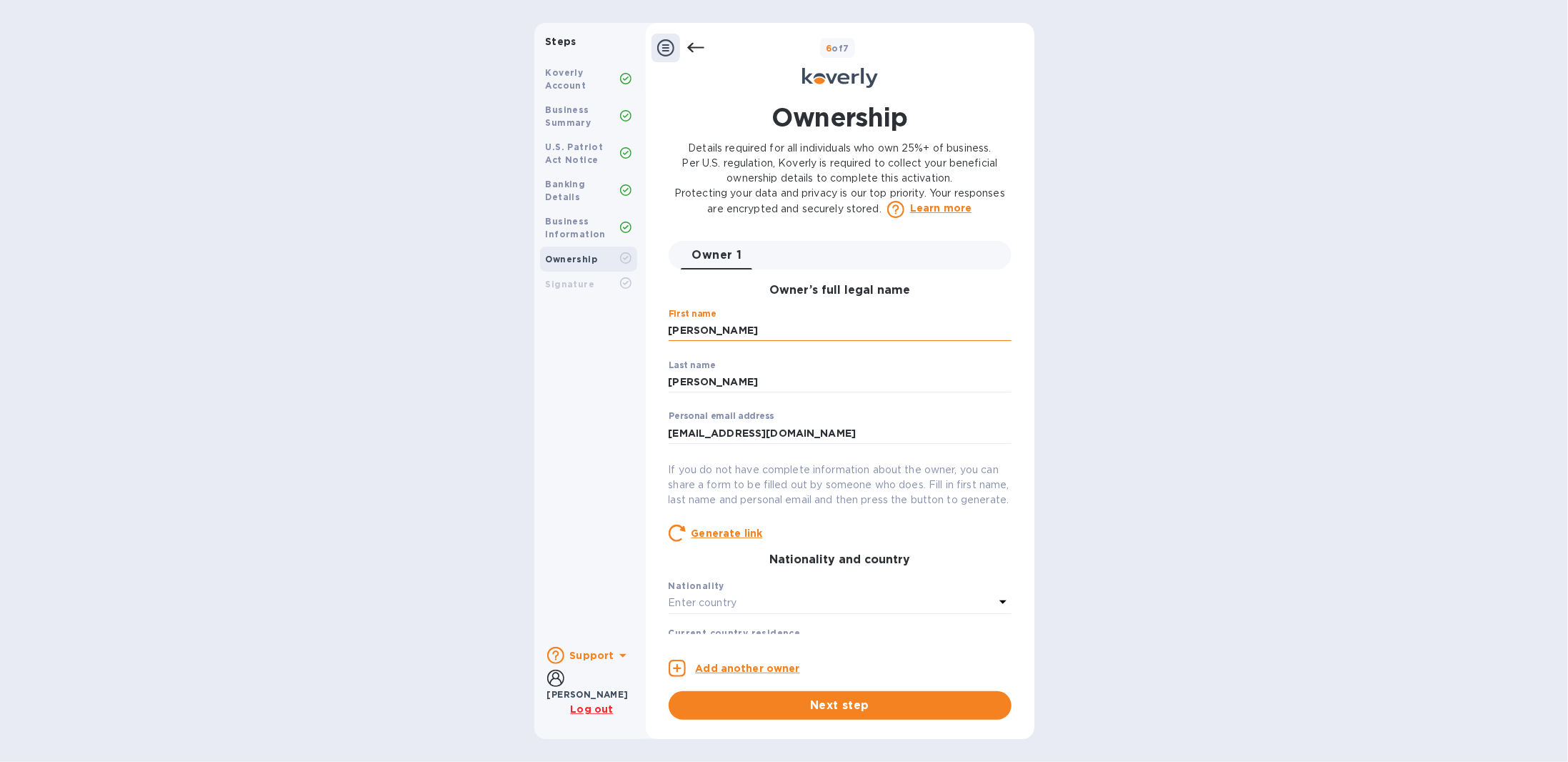
type input "Monsey"
type input "[GEOGRAPHIC_DATA]"
type input "10952"
type input "***71"
click at [675, 323] on input "[PERSON_NAME]" at bounding box center [839, 330] width 343 height 21
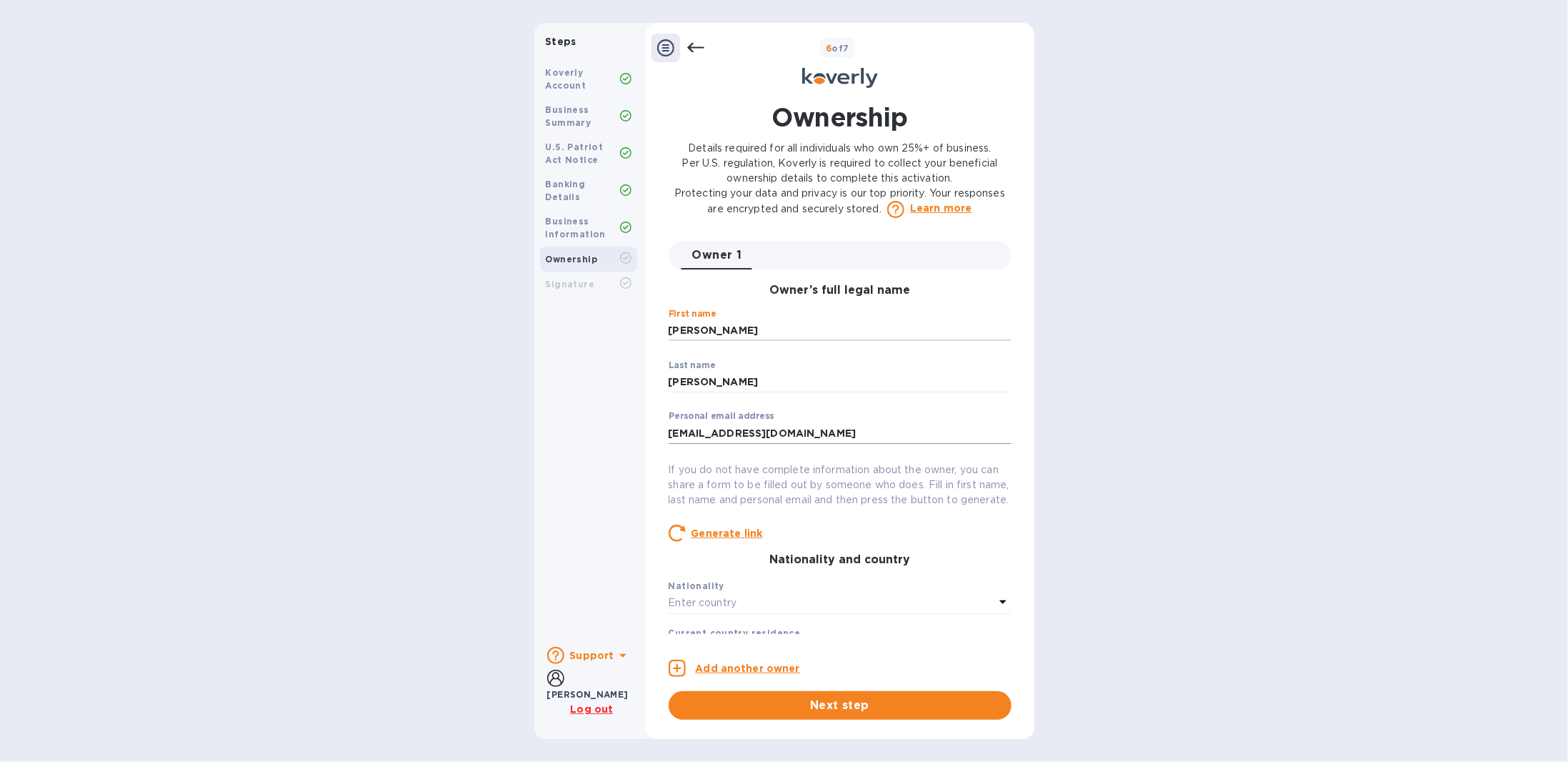
type input "[PERSON_NAME]"
click at [871, 425] on input "[EMAIL_ADDRESS][DOMAIN_NAME]" at bounding box center [839, 433] width 343 height 21
click at [689, 470] on p "If you do not have complete information about the owner, you can share a form t…" at bounding box center [839, 485] width 343 height 45
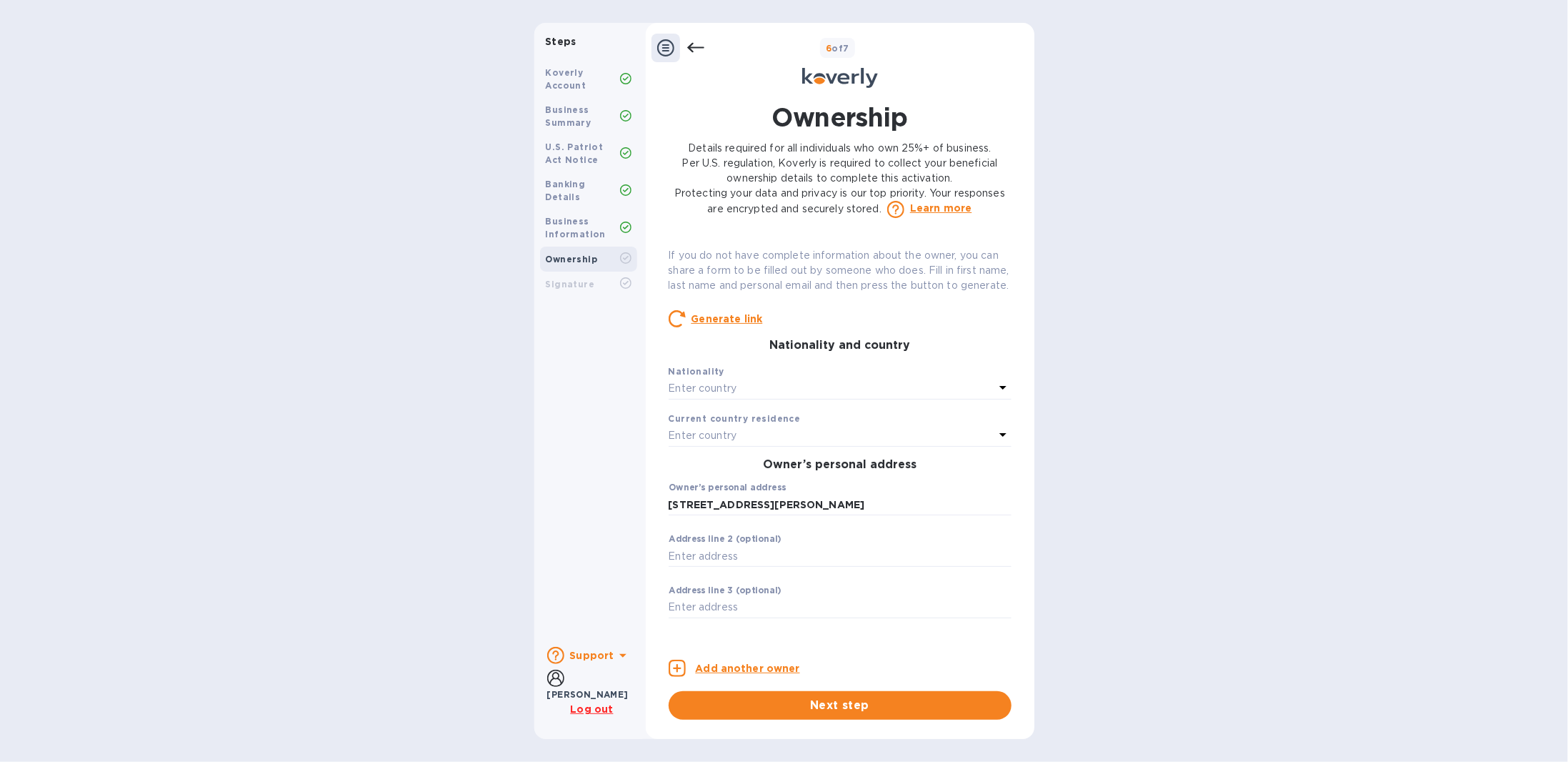
click at [728, 396] on p "Enter country" at bounding box center [703, 388] width 69 height 15
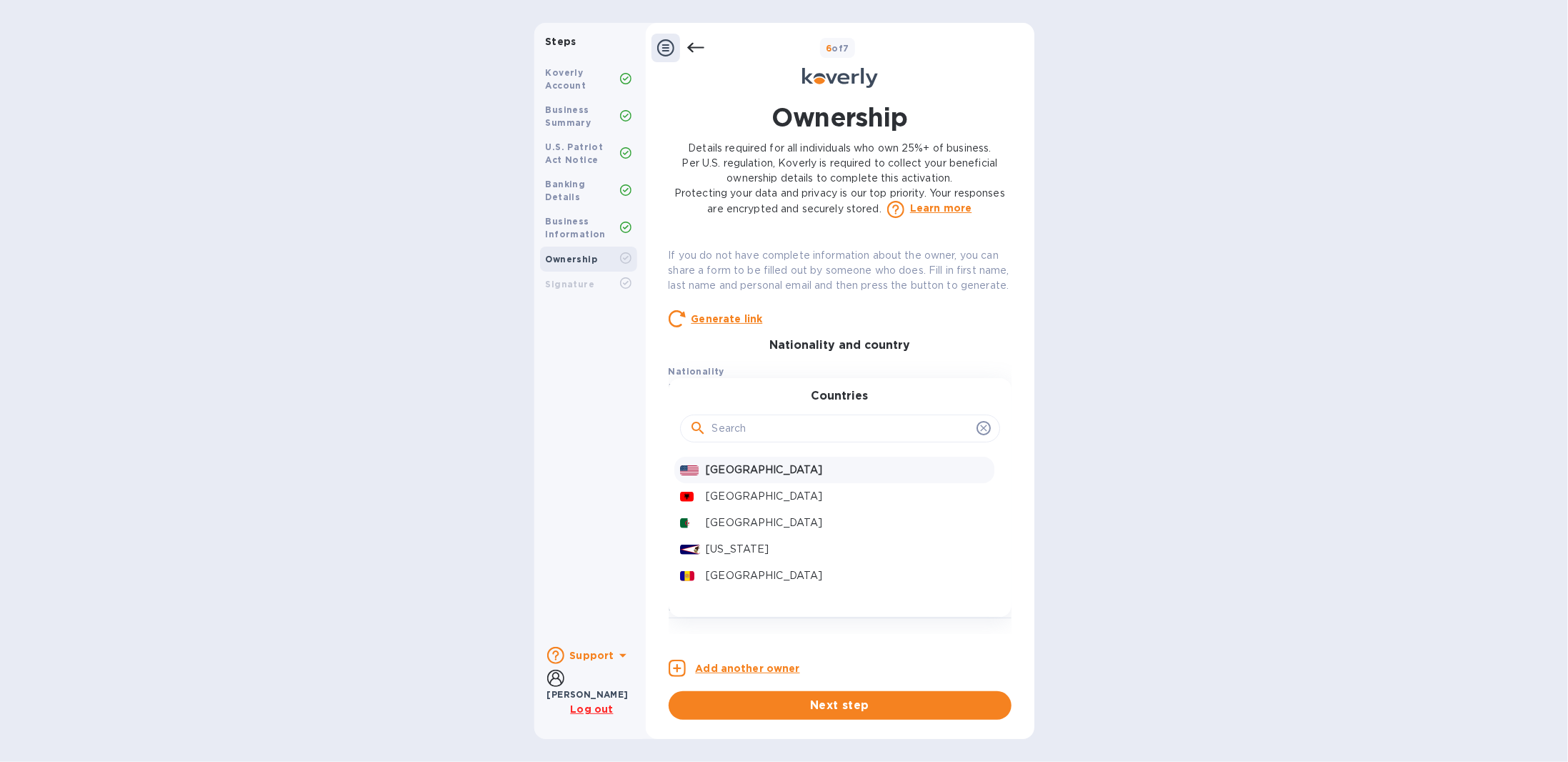
click at [743, 477] on p "[GEOGRAPHIC_DATA]" at bounding box center [847, 470] width 282 height 15
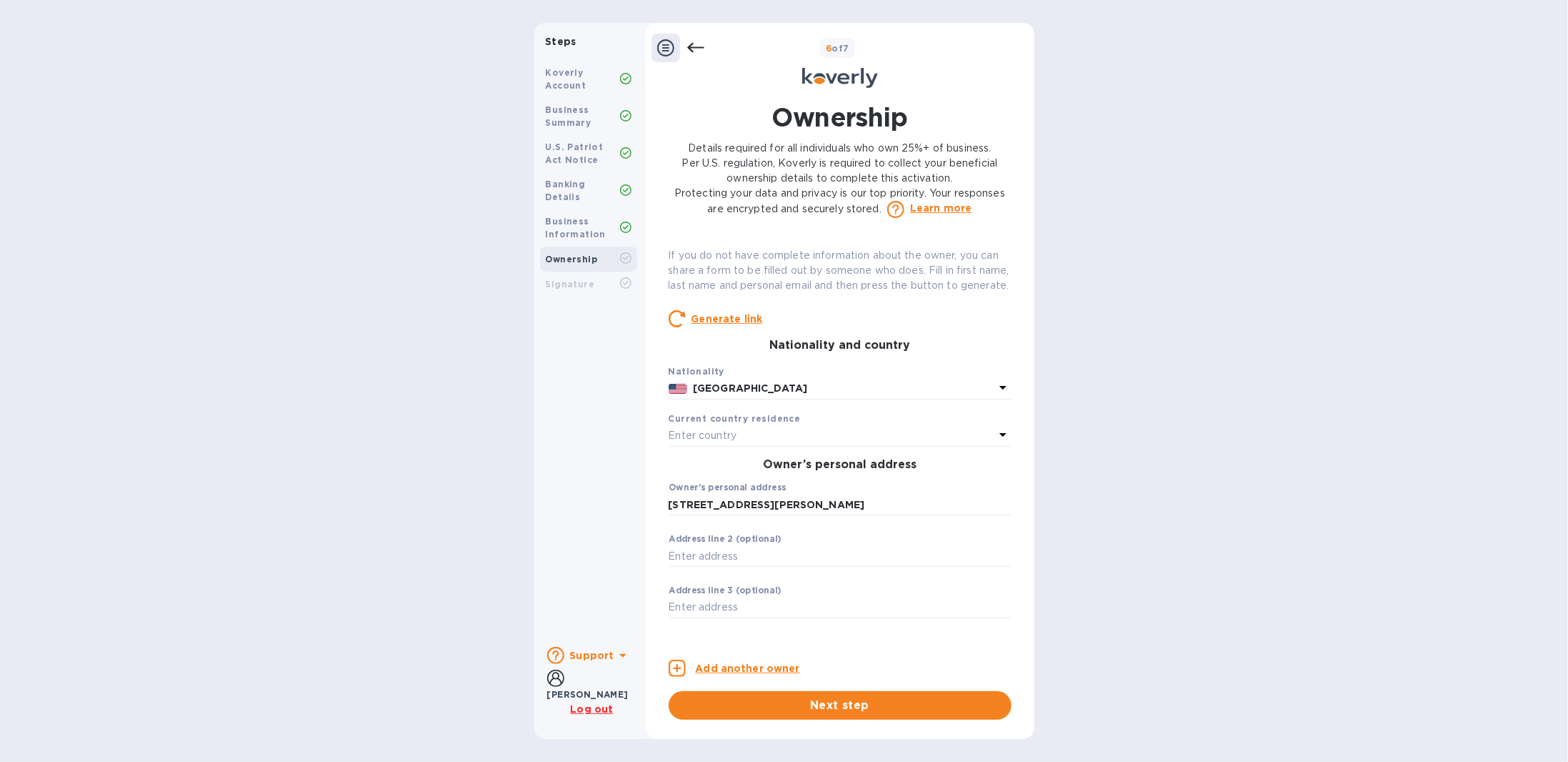
click at [737, 443] on p "Enter country" at bounding box center [703, 435] width 69 height 15
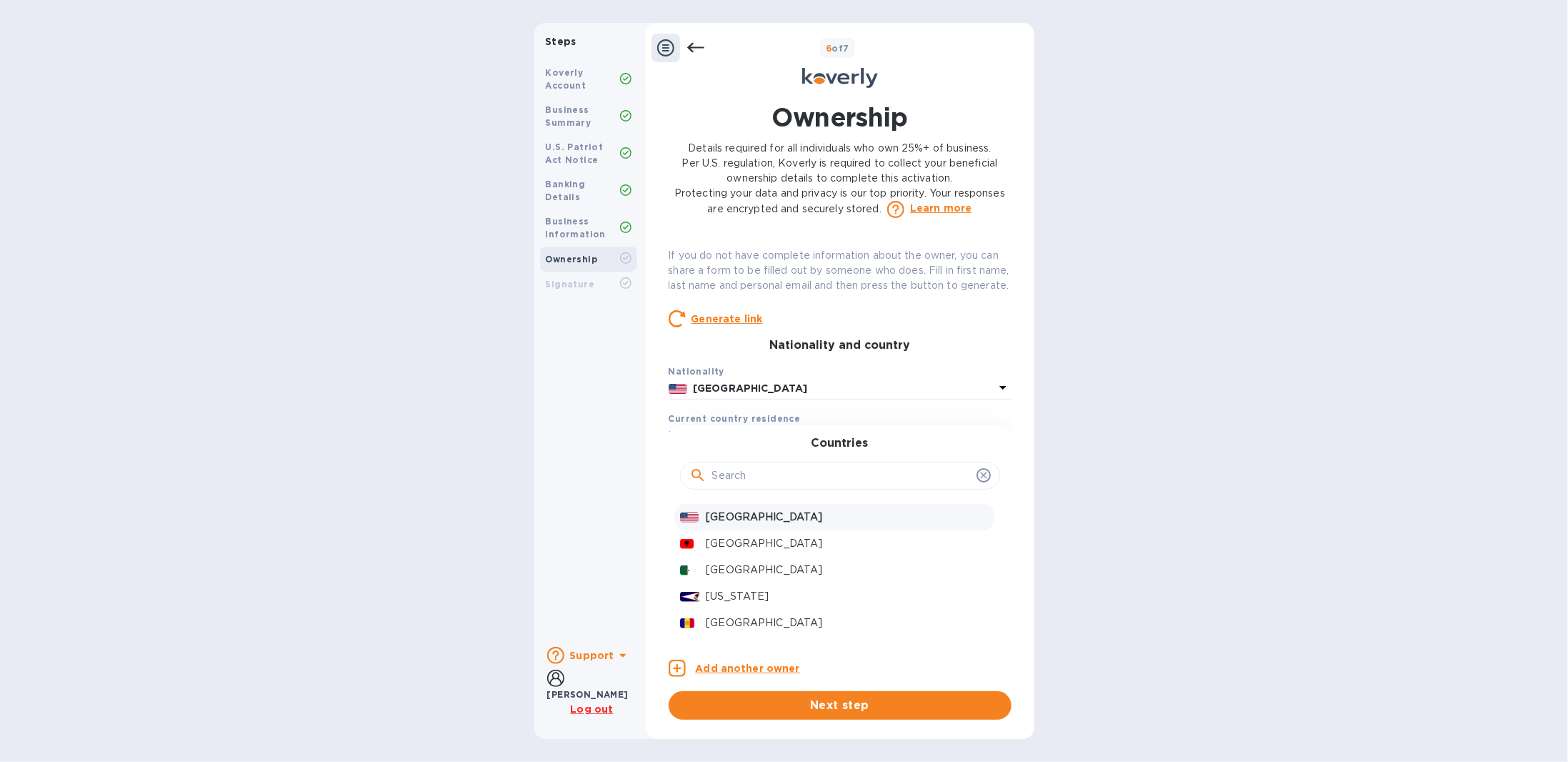
click at [747, 492] on p "[GEOGRAPHIC_DATA]" at bounding box center [847, 516] width 282 height 15
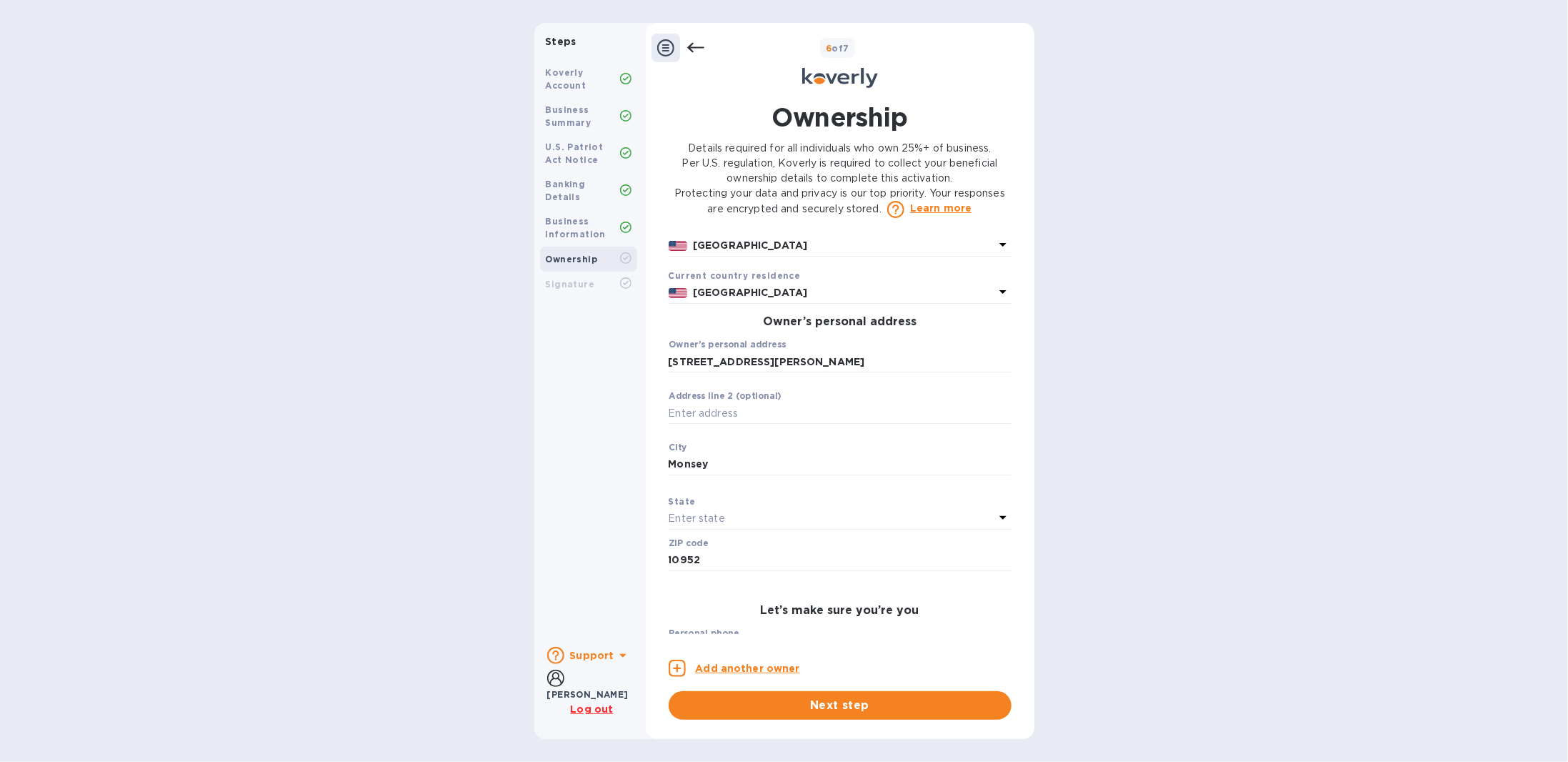
scroll to position [500, 0]
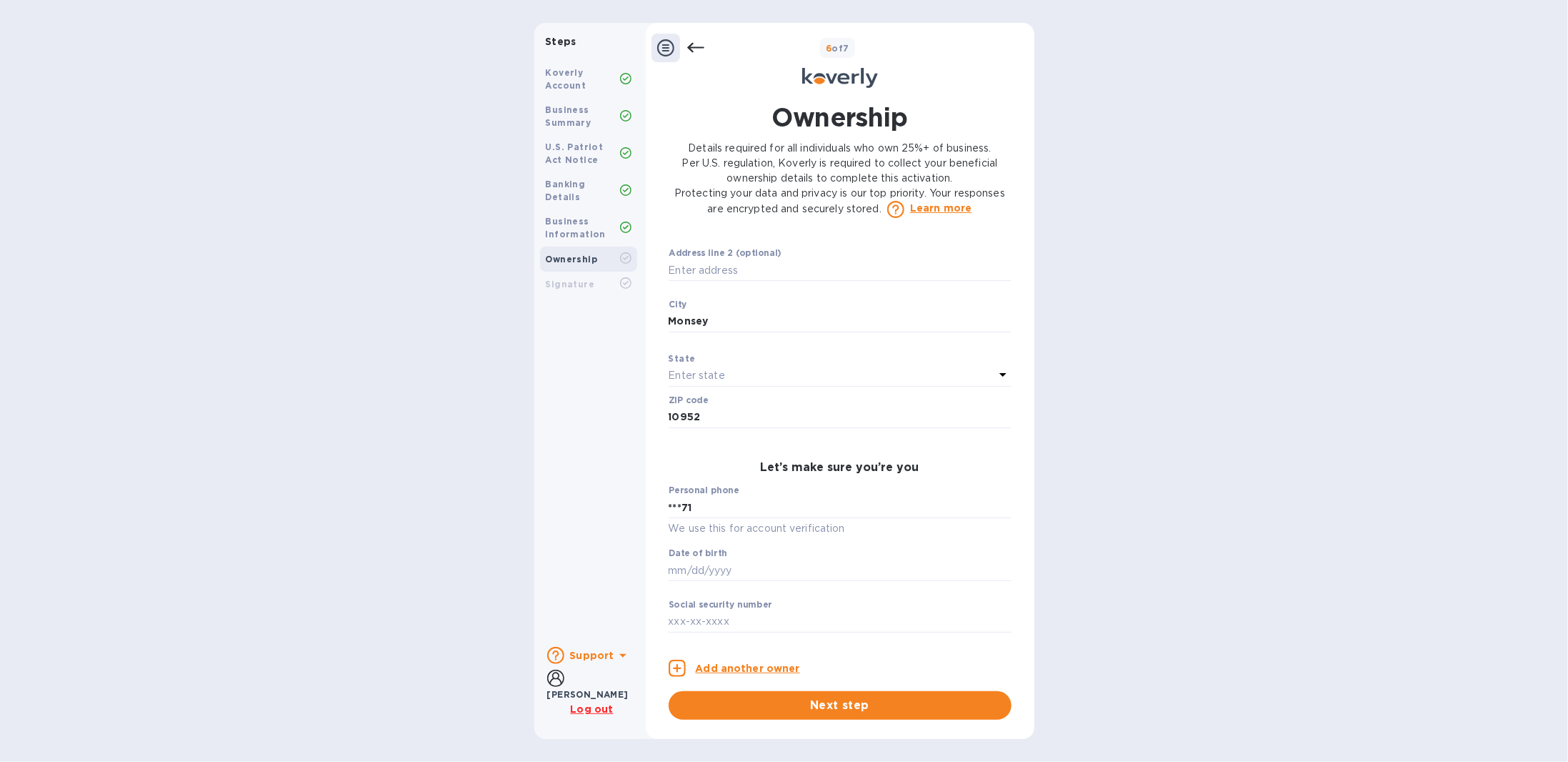
click at [700, 383] on p "Enter state" at bounding box center [697, 375] width 56 height 15
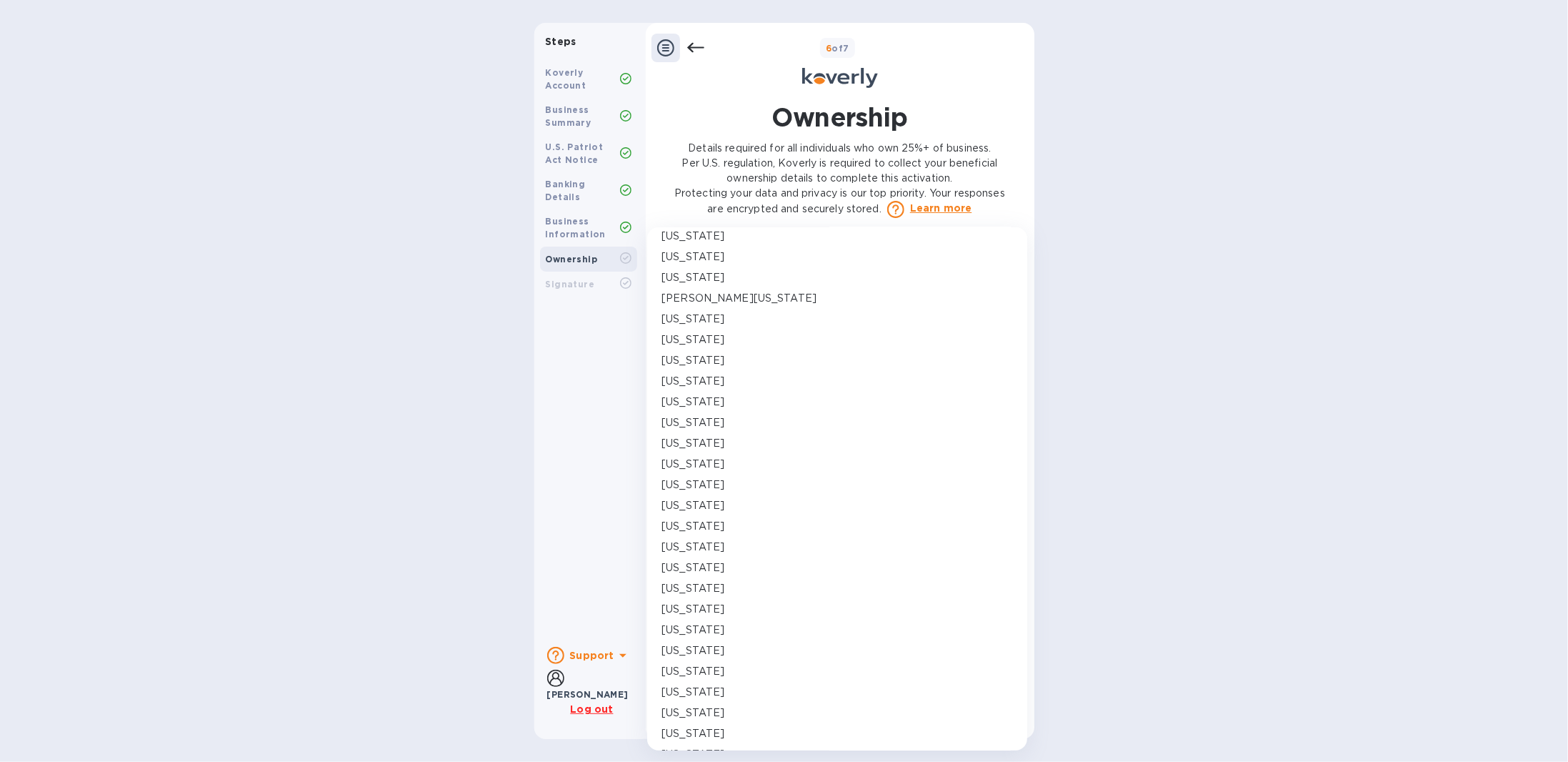
scroll to position [572, 0]
click at [699, 492] on p "[US_STATE]" at bounding box center [692, 496] width 63 height 15
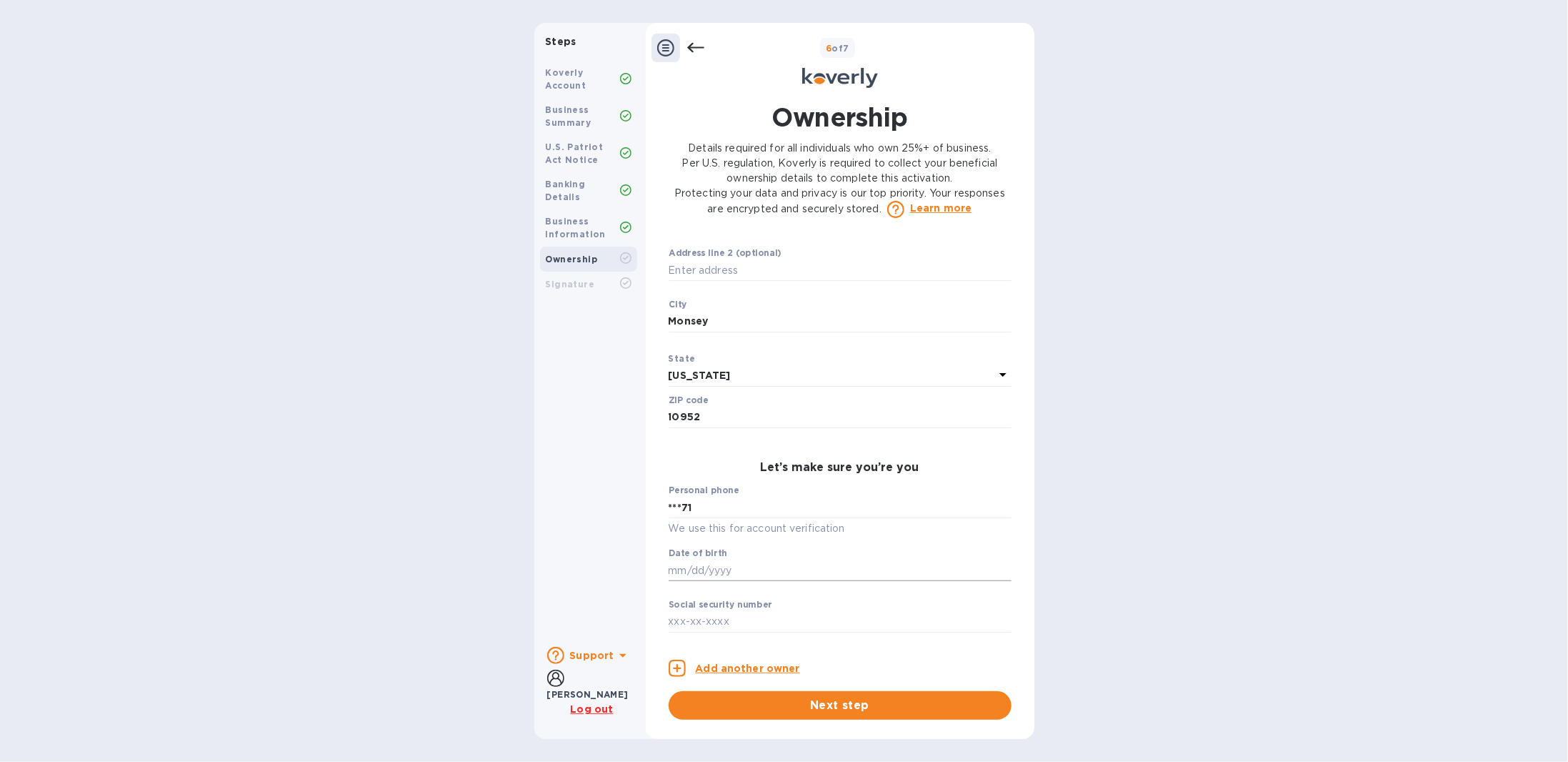
click at [710, 492] on input "text" at bounding box center [839, 570] width 343 height 21
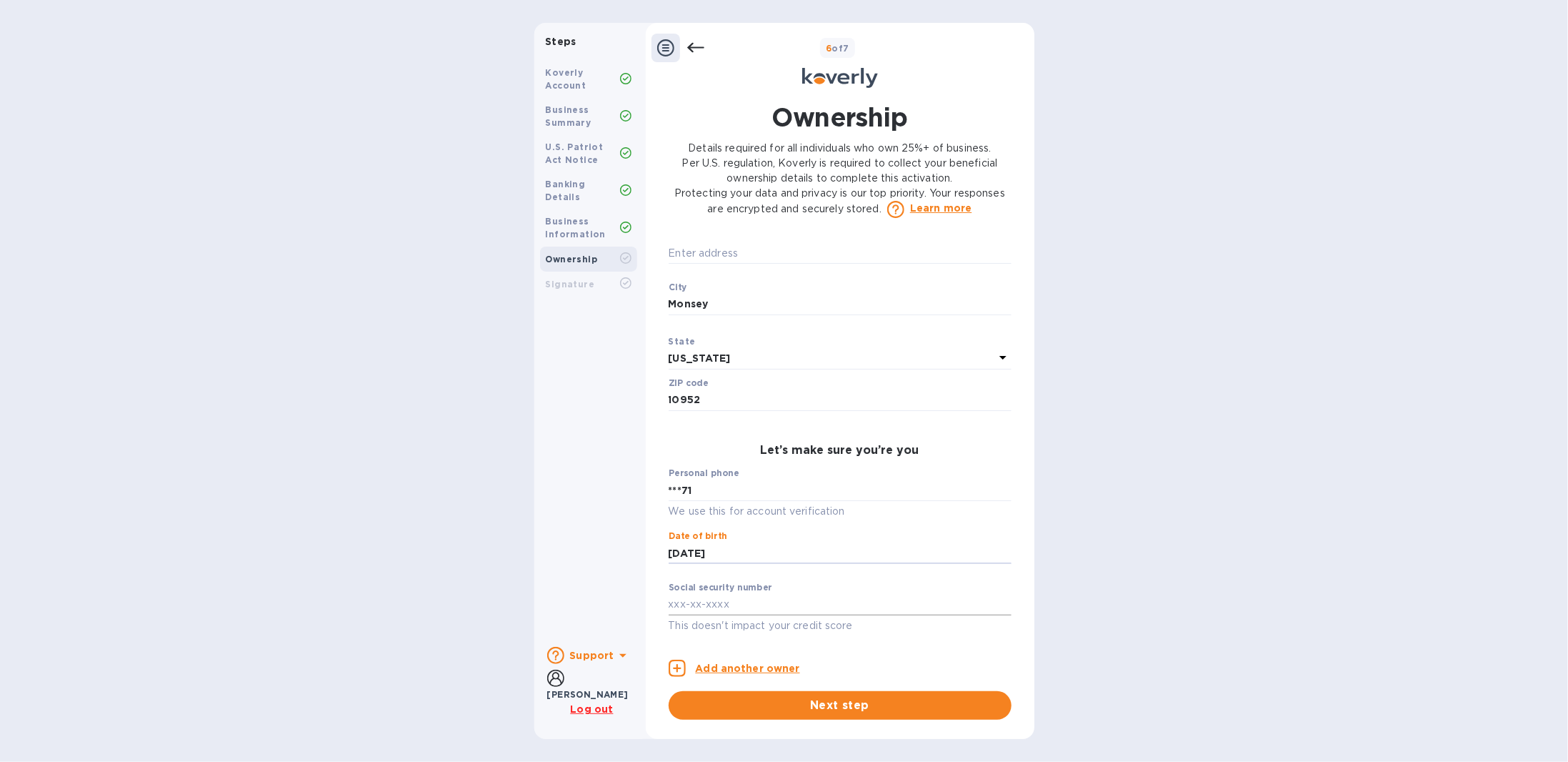
type input "***93"
click at [729, 492] on input "text" at bounding box center [839, 604] width 343 height 21
type input "***49"
click at [781, 492] on div "Ownership Details required for all individuals who own 25%+ of business. Per U.…" at bounding box center [839, 409] width 374 height 637
click at [779, 492] on button "Next step" at bounding box center [839, 705] width 343 height 28
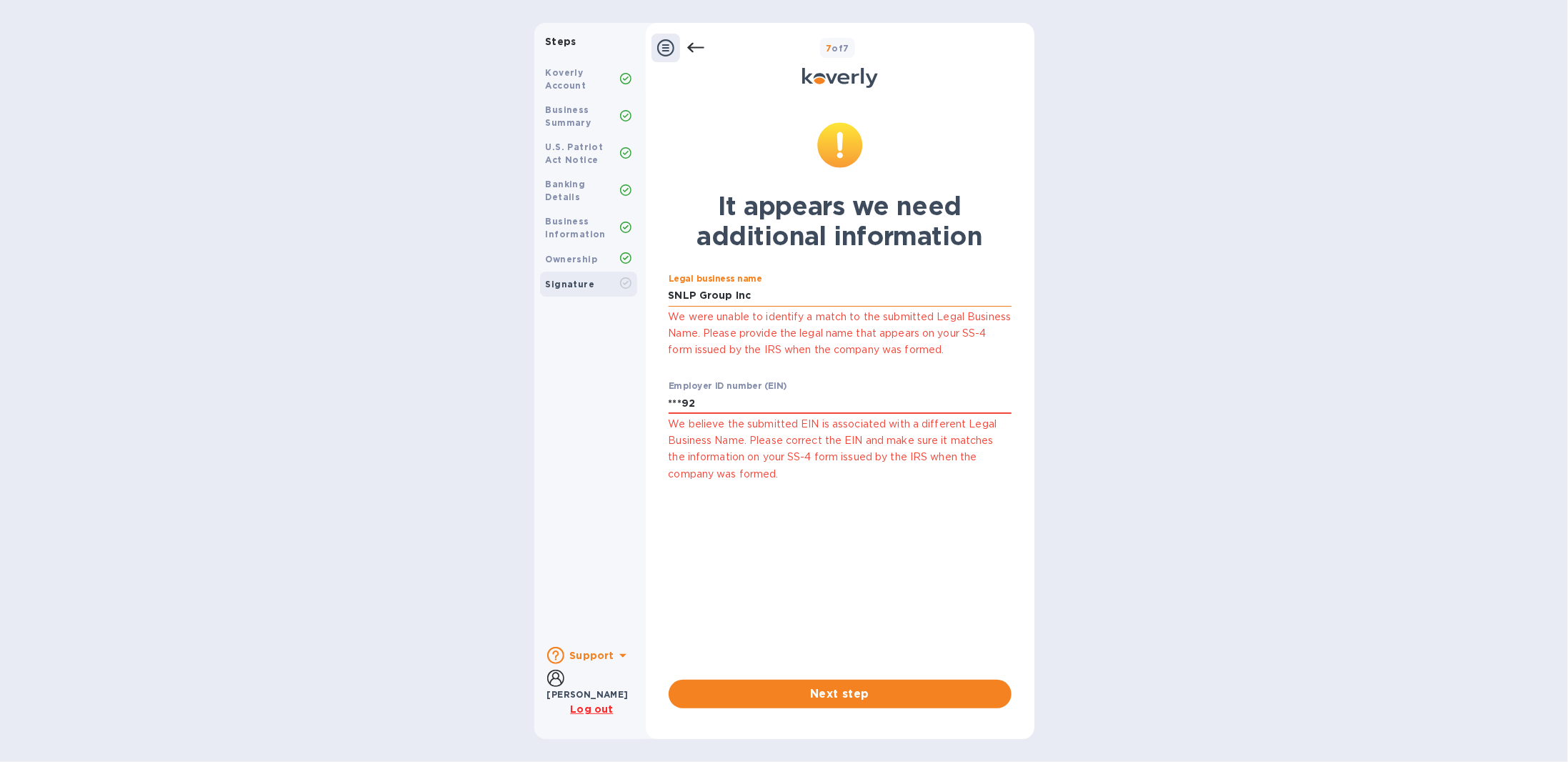
drag, startPoint x: 703, startPoint y: 293, endPoint x: 821, endPoint y: 301, distance: 118.3
click at [821, 301] on input "SNLP Group Inc" at bounding box center [839, 296] width 343 height 21
type input "SNLP GROUP INC"
click at [822, 492] on span "Next step" at bounding box center [839, 693] width 320 height 17
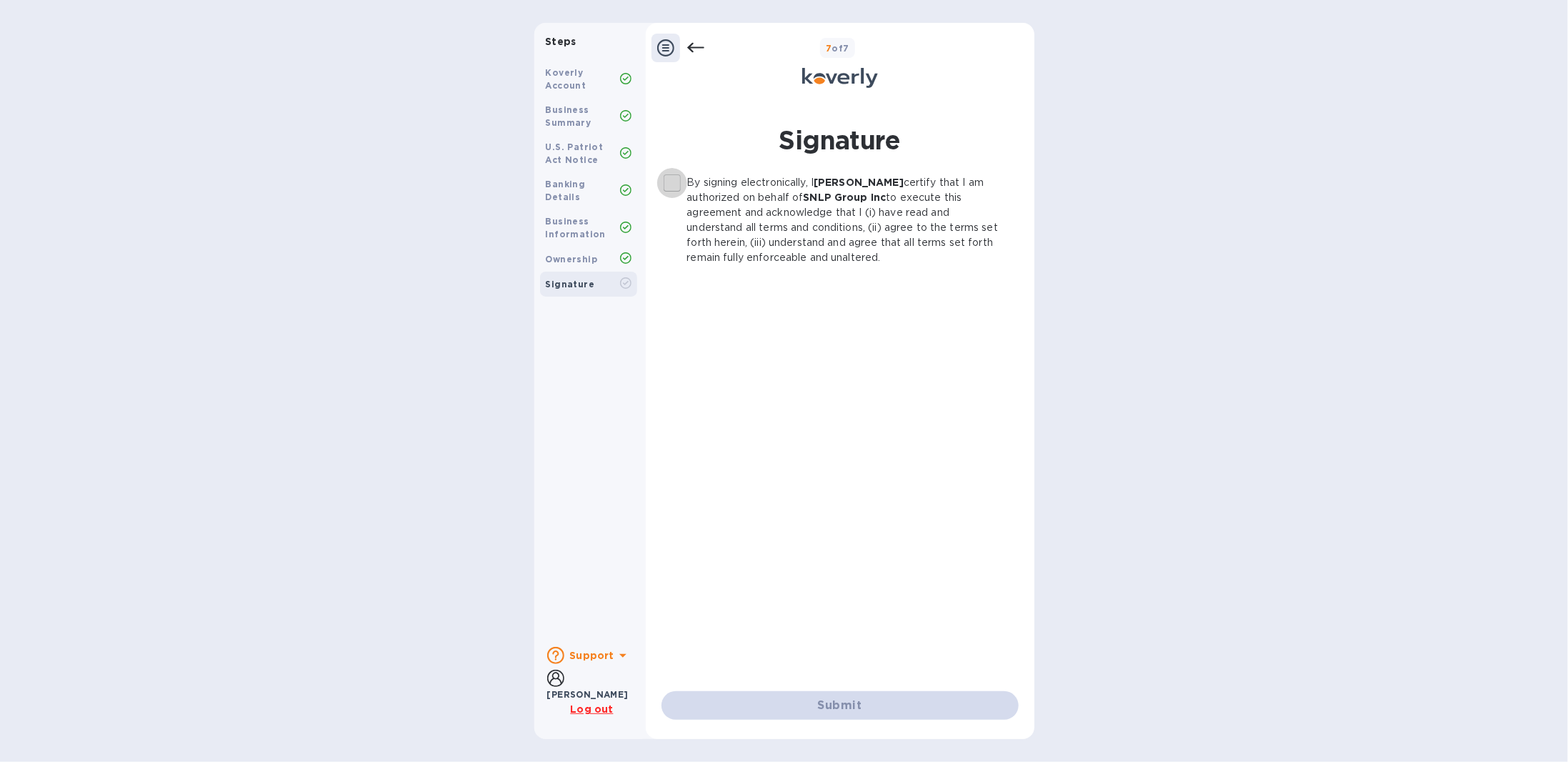
click at [678, 182] on input "By signing electronically, I [PERSON_NAME] certify that I am authorized on beha…" at bounding box center [672, 183] width 30 height 30
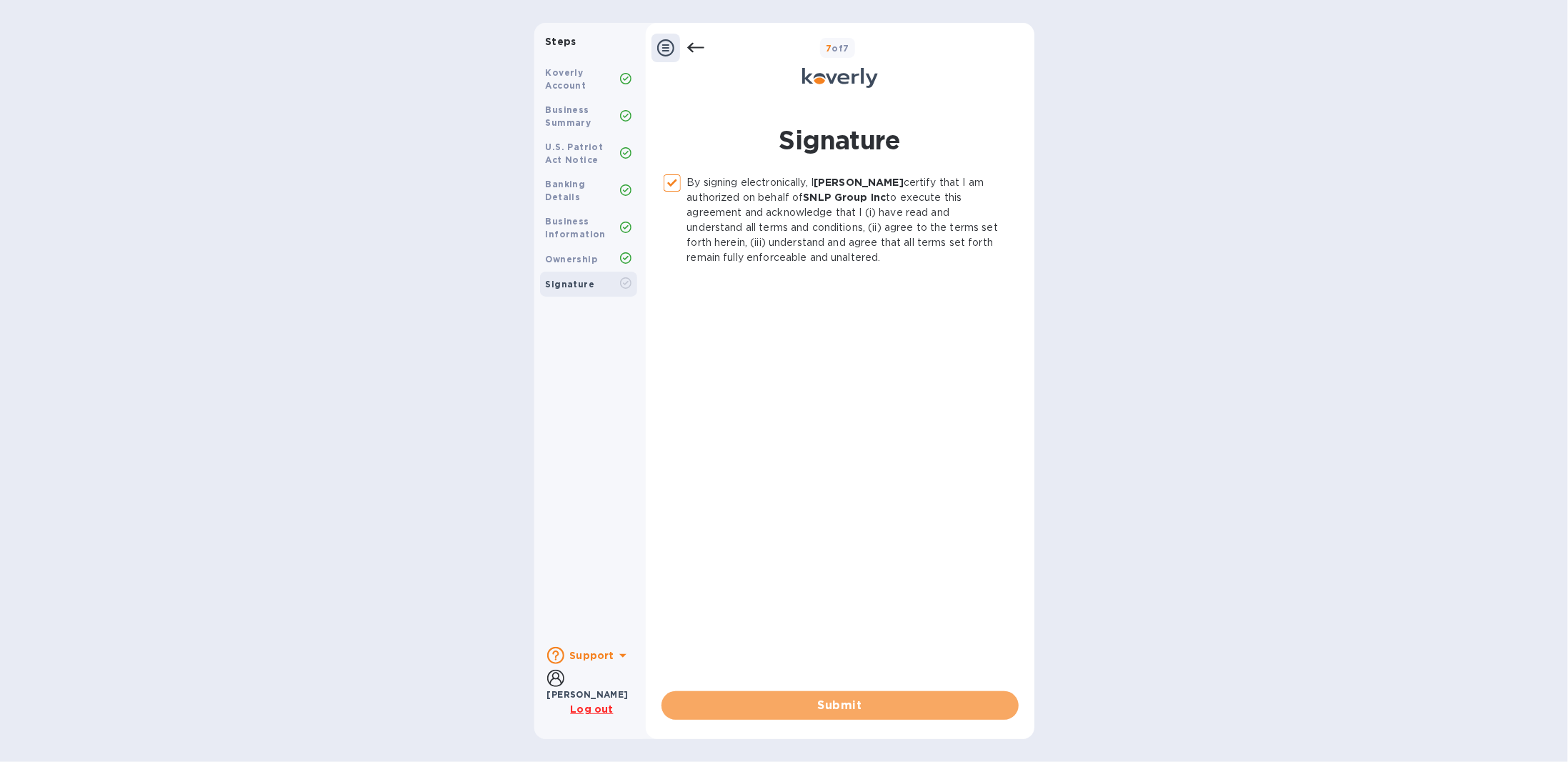
click at [830, 492] on span "Submit" at bounding box center [840, 705] width 335 height 17
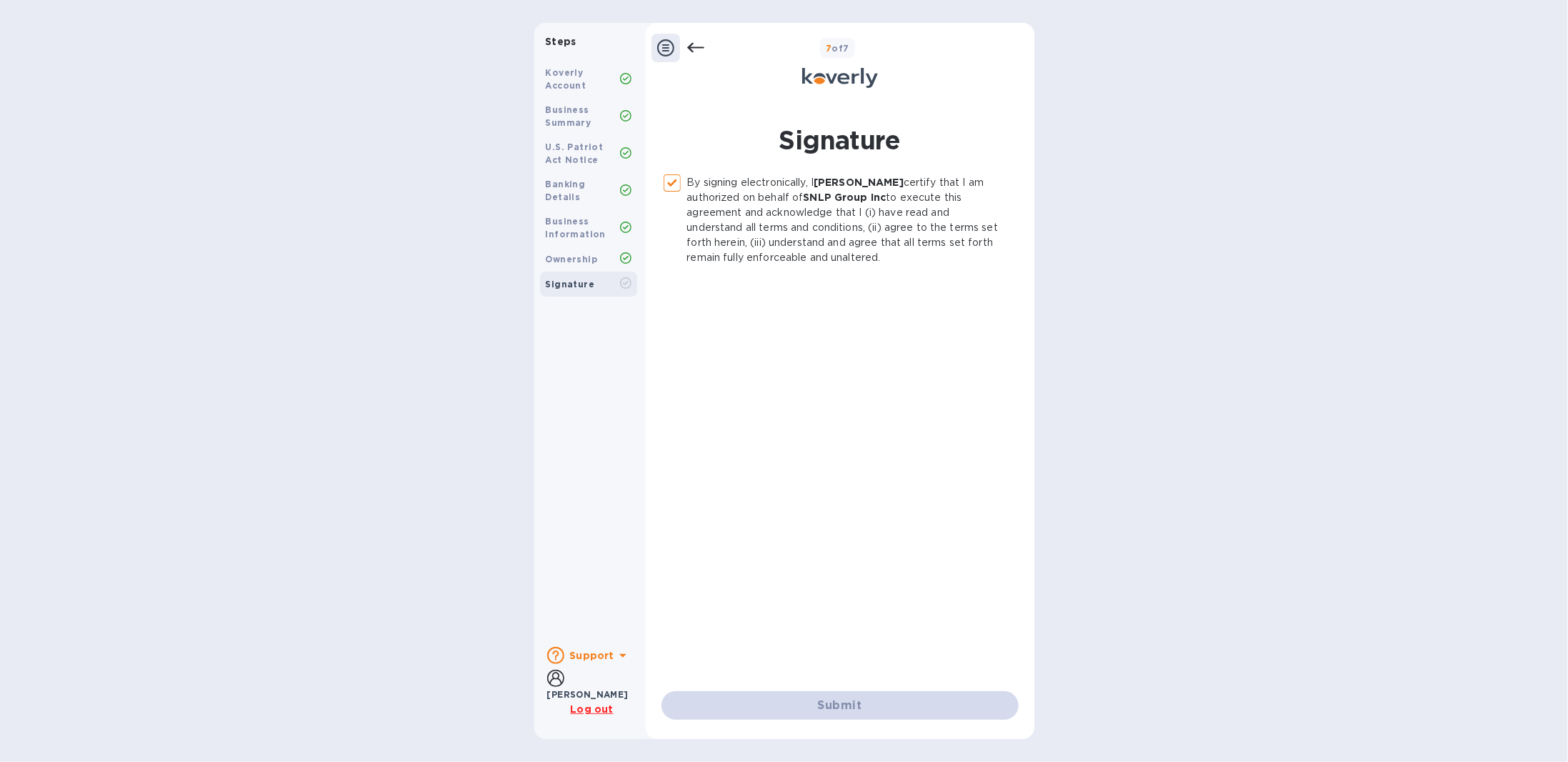
checkbox input "false"
